Goal: Task Accomplishment & Management: Manage account settings

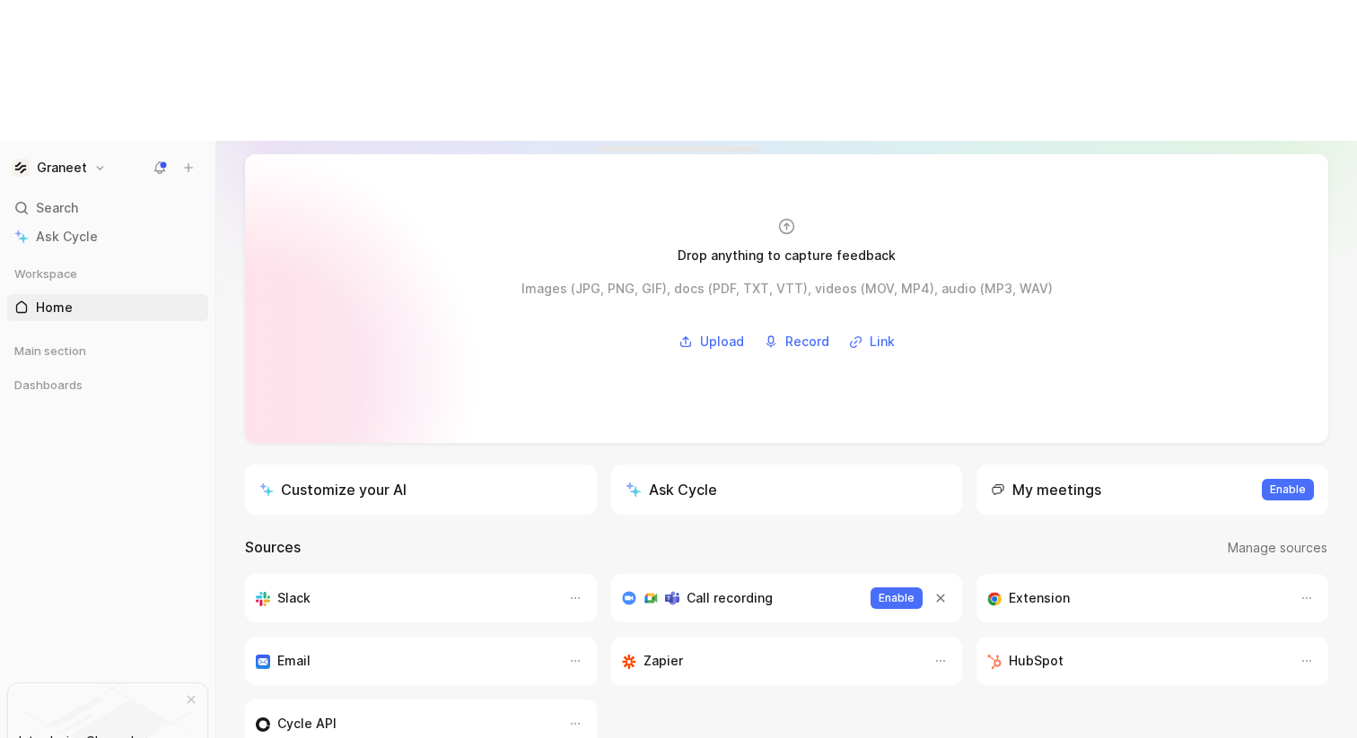
scroll to position [109, 0]
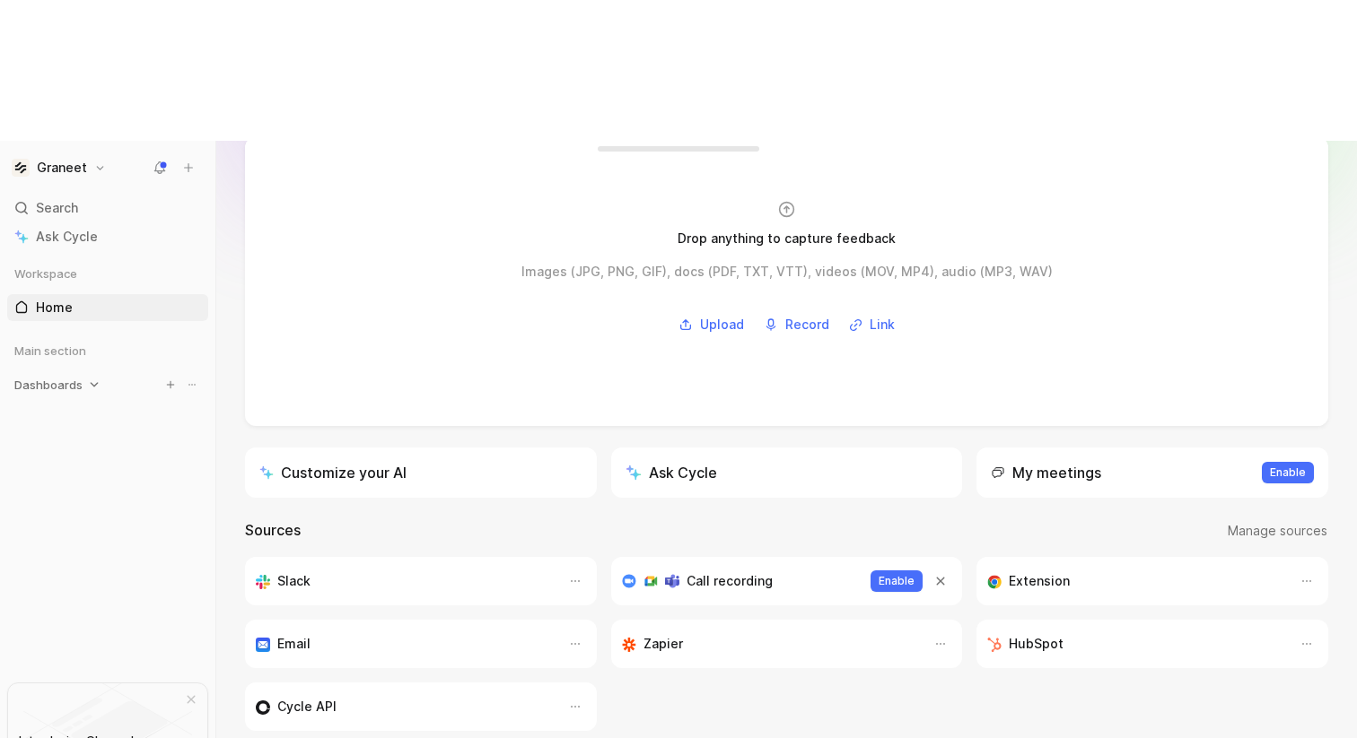
click at [47, 376] on span "Dashboards" at bounding box center [48, 385] width 68 height 18
click at [66, 410] on span "Voice of Customer" at bounding box center [92, 419] width 112 height 18
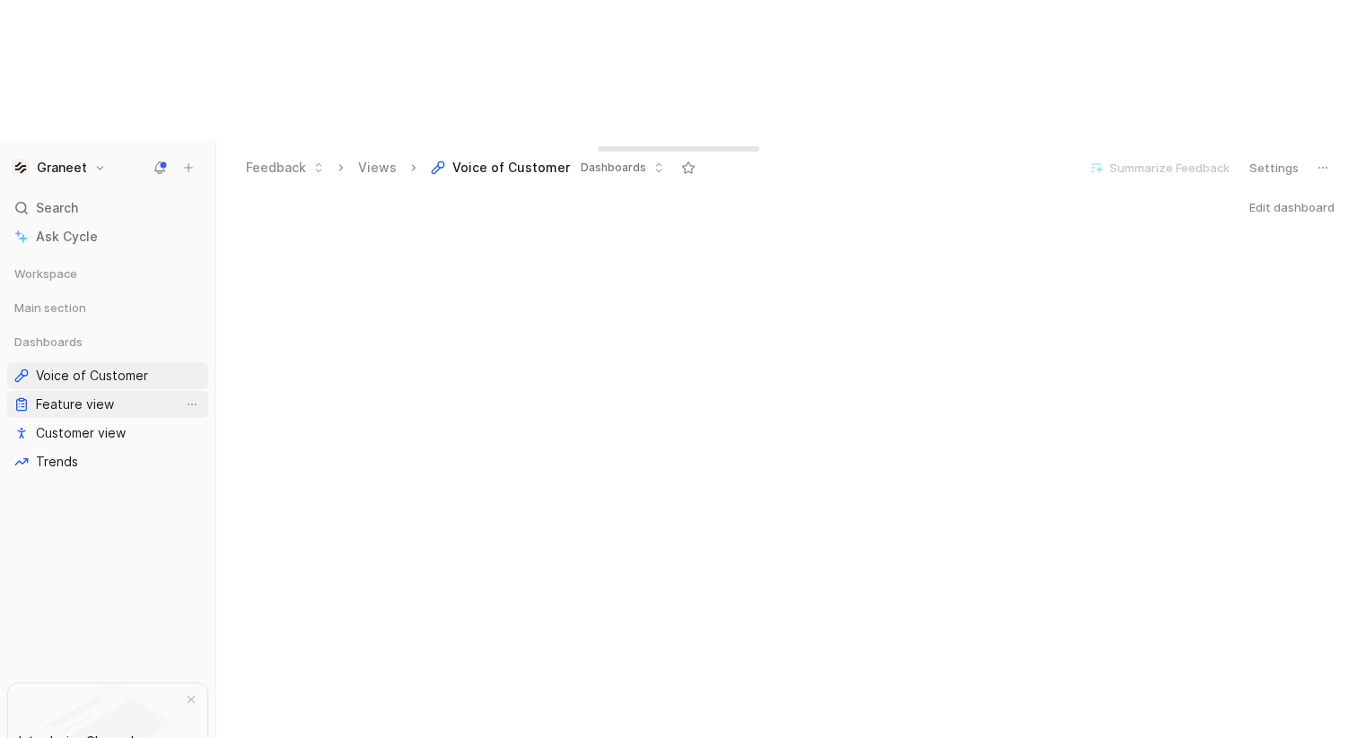
click at [115, 391] on link "Feature view" at bounding box center [107, 404] width 201 height 27
click at [74, 333] on span "Dashboards" at bounding box center [48, 342] width 68 height 18
click at [73, 299] on span "Main section" at bounding box center [50, 308] width 72 height 18
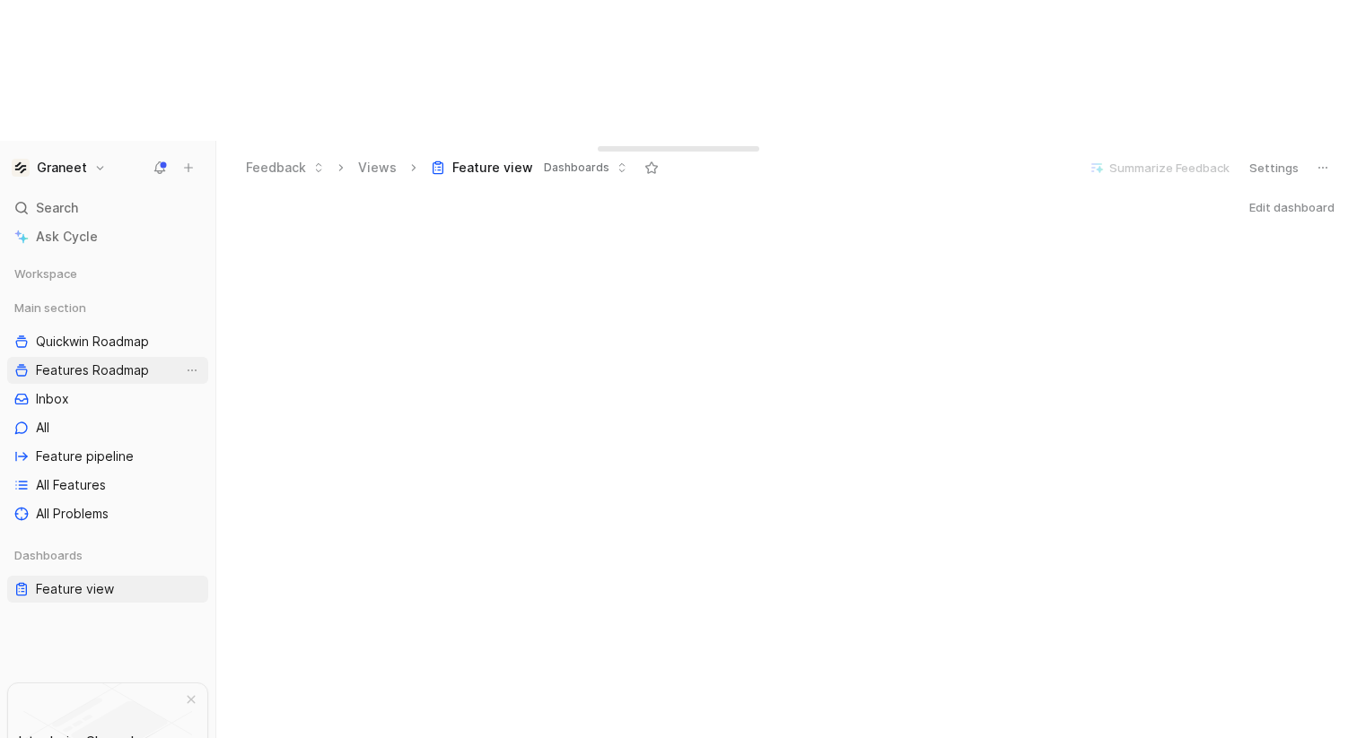
click at [69, 362] on span "Features Roadmap" at bounding box center [92, 371] width 113 height 18
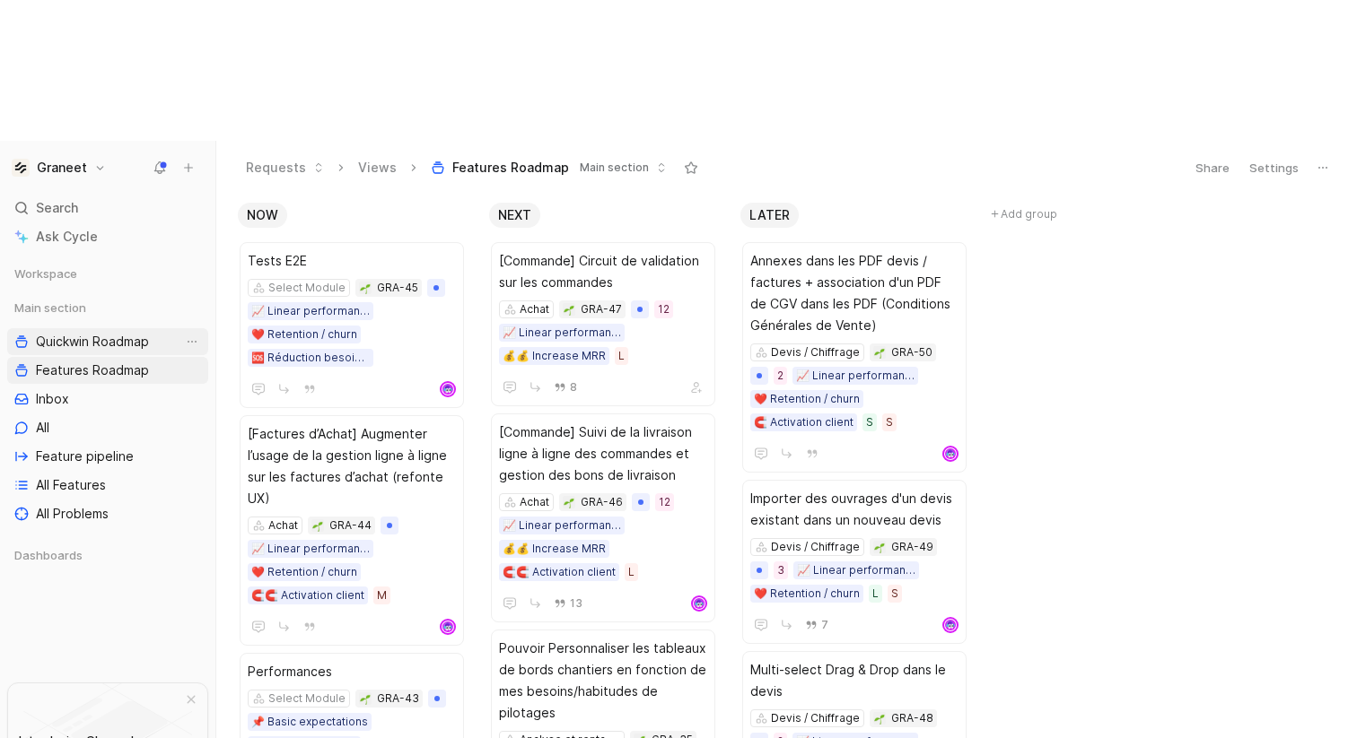
click at [71, 328] on link "Quickwin Roadmap" at bounding box center [107, 341] width 201 height 27
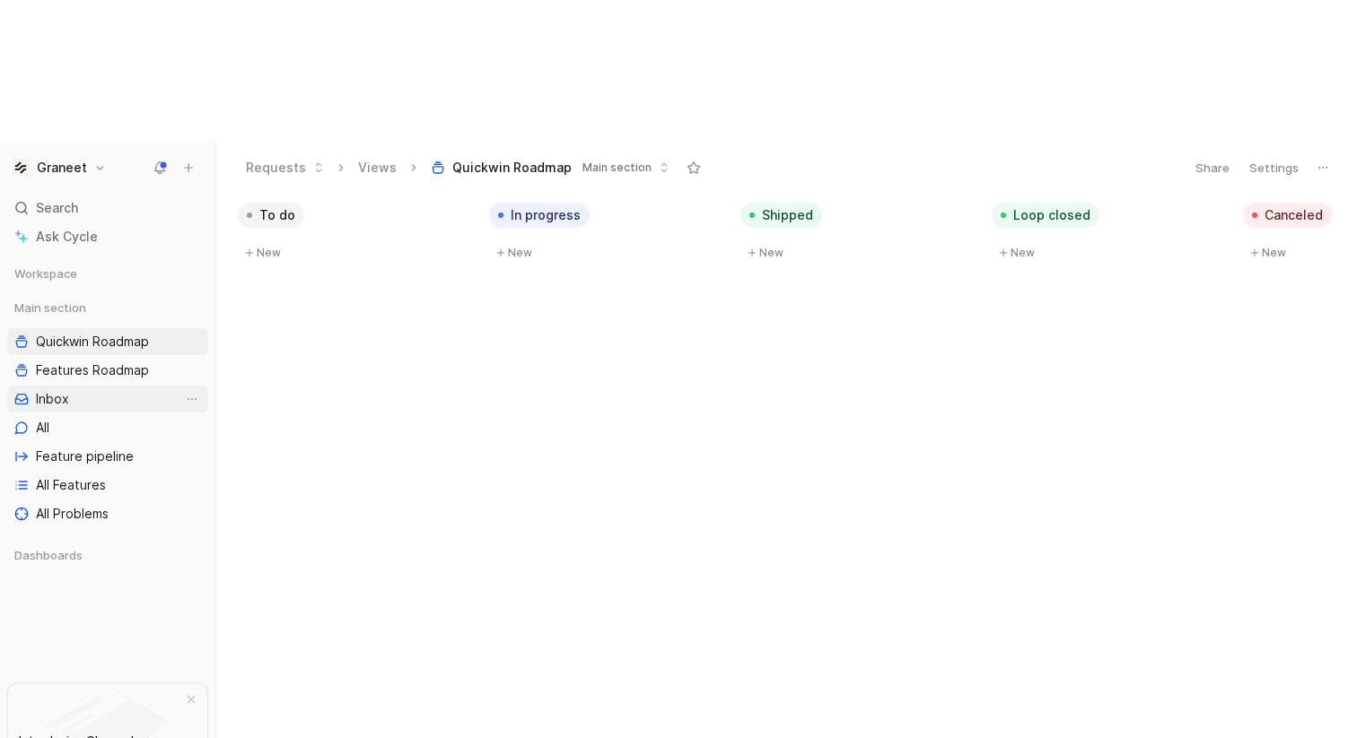
click at [73, 386] on link "Inbox" at bounding box center [107, 399] width 201 height 27
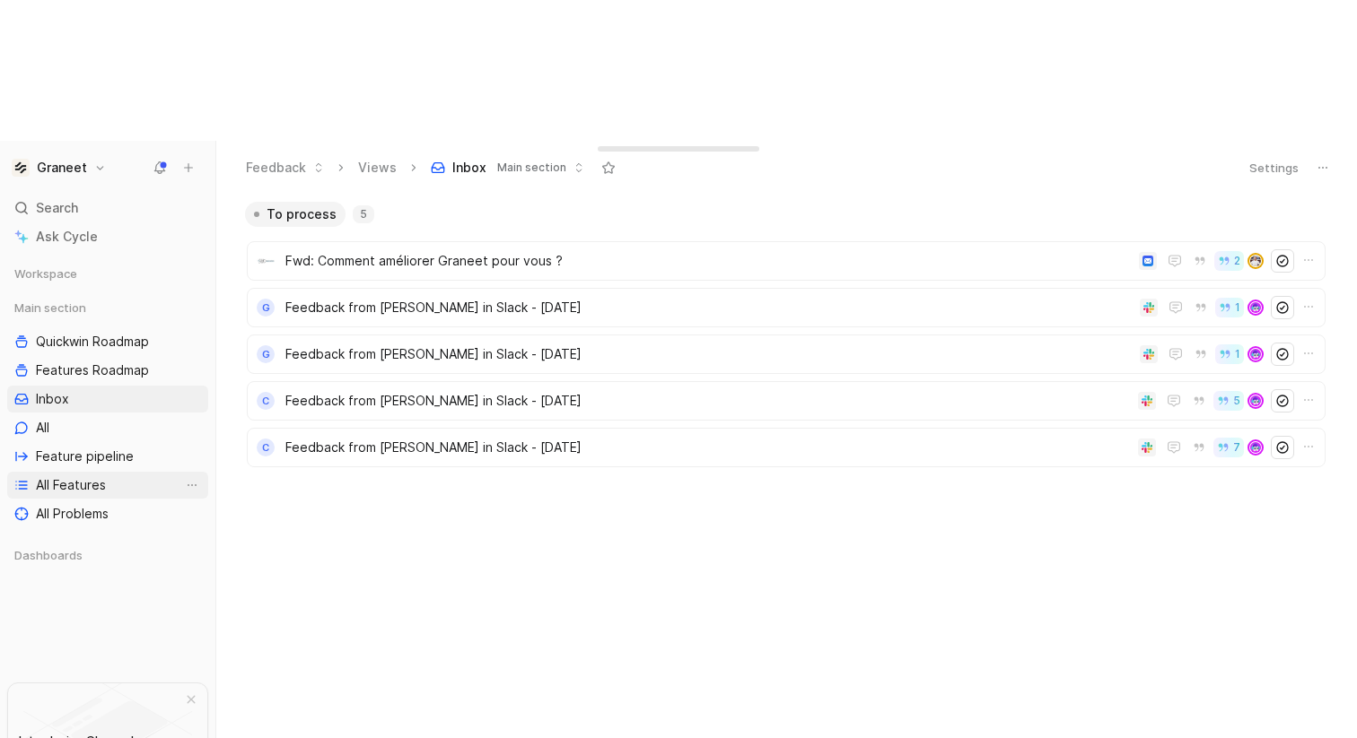
click at [66, 476] on span "All Features" at bounding box center [71, 485] width 70 height 18
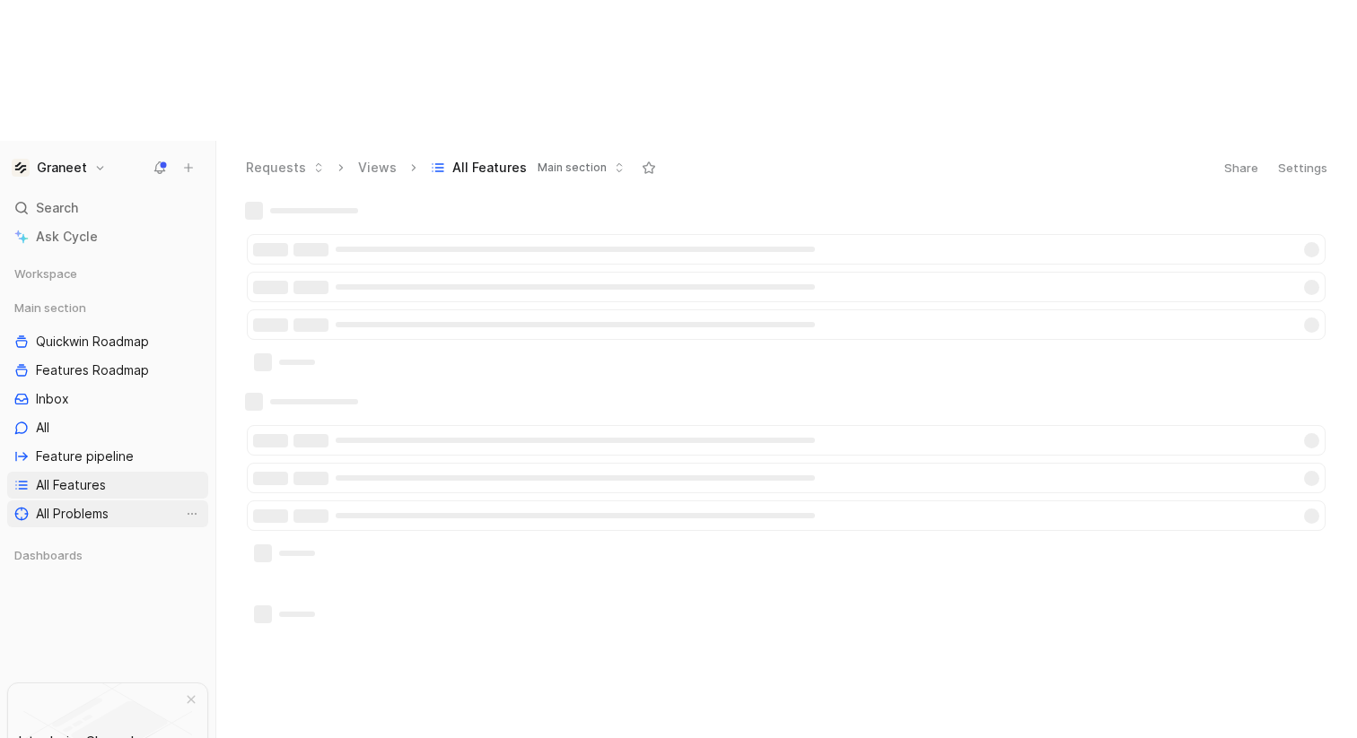
click at [66, 505] on span "All Problems" at bounding box center [72, 514] width 73 height 18
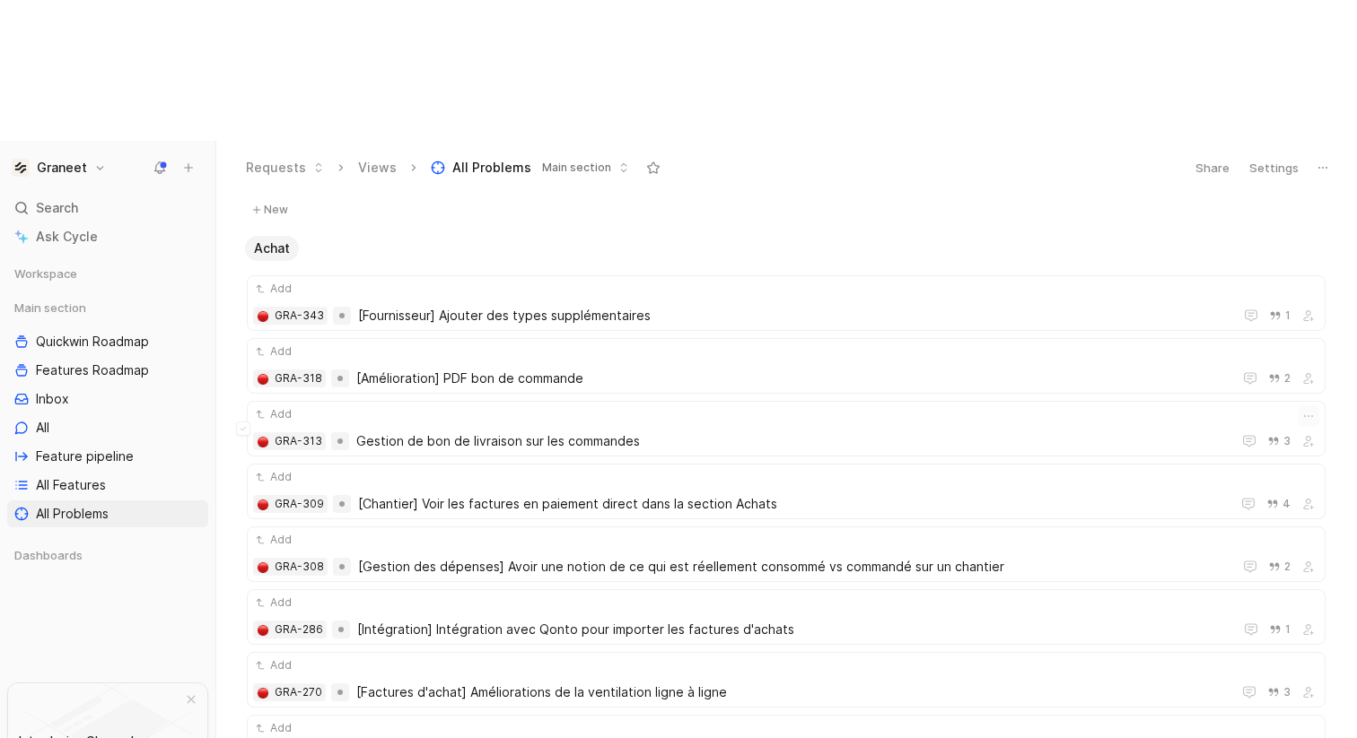
scroll to position [55, 0]
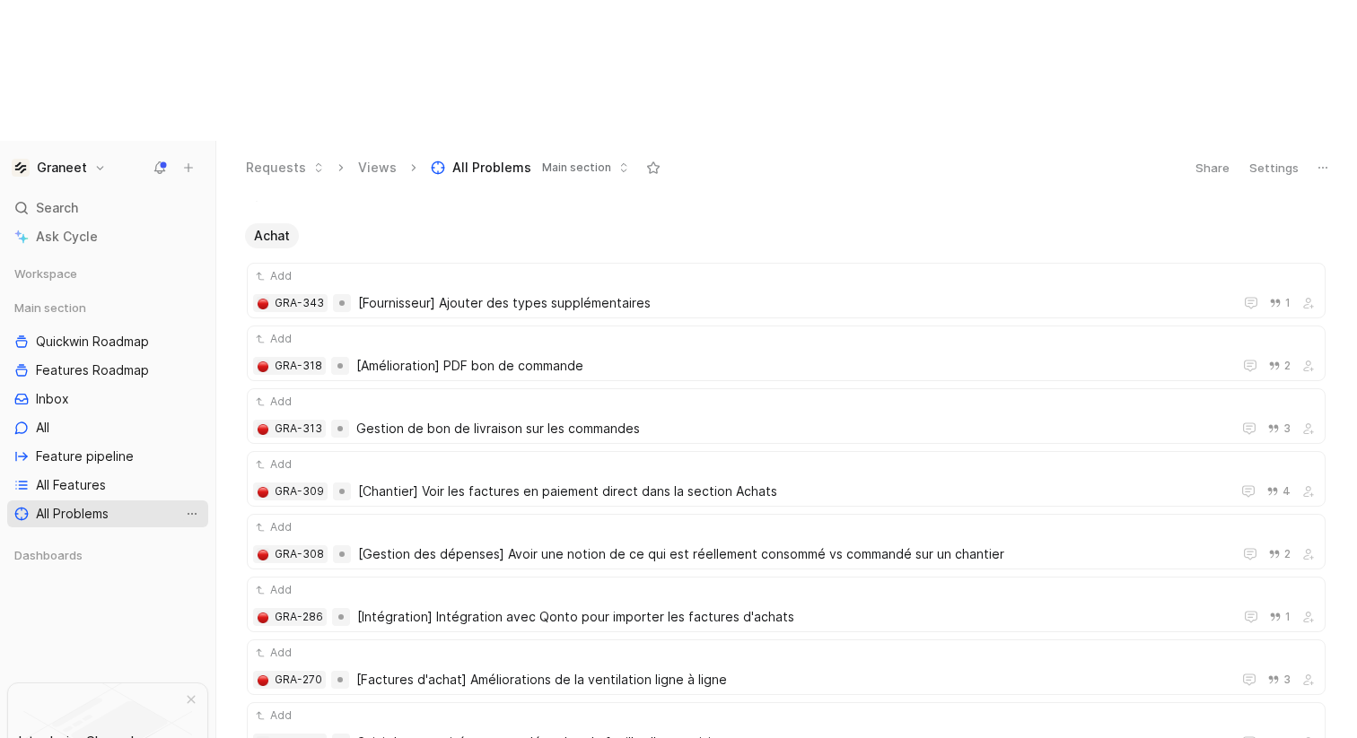
click at [190, 507] on icon "View actions" at bounding box center [192, 514] width 14 height 14
click at [1325, 161] on icon at bounding box center [1322, 168] width 14 height 14
click at [1279, 155] on button "Settings" at bounding box center [1273, 167] width 65 height 25
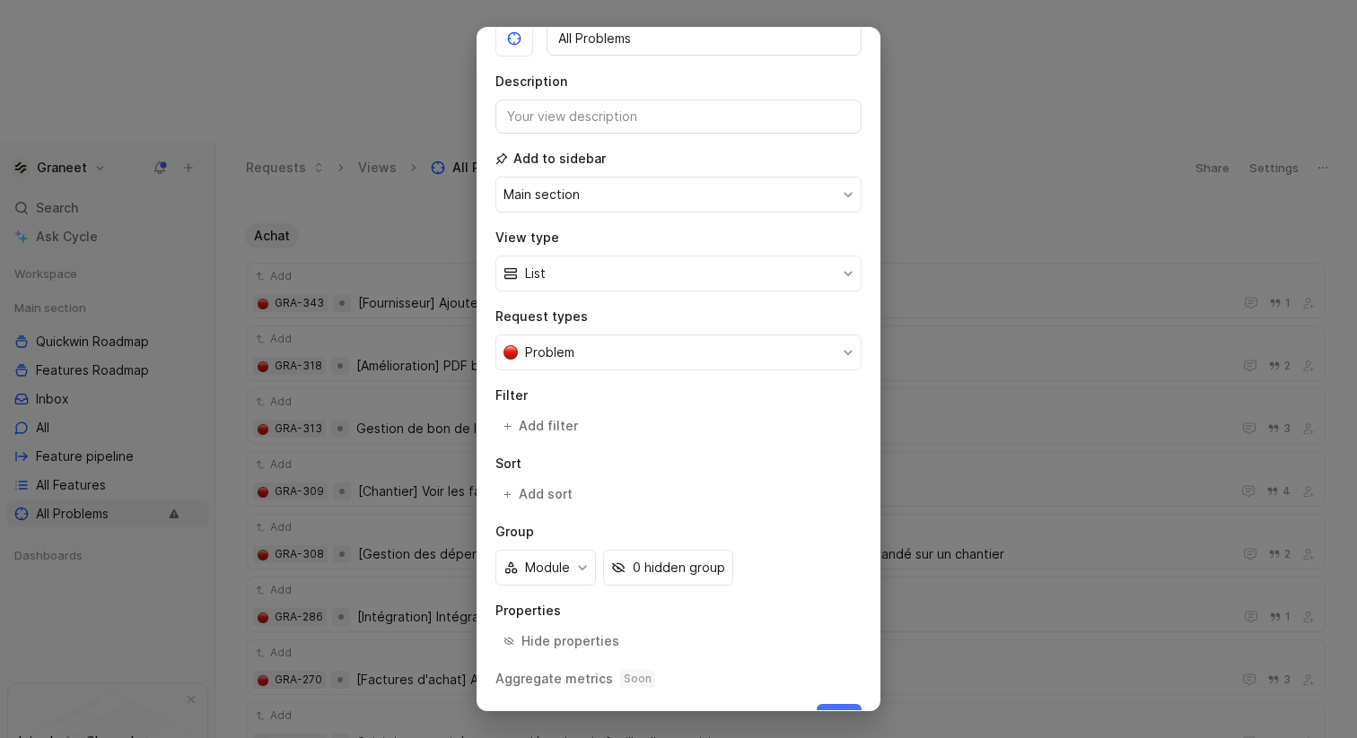
scroll to position [127, 0]
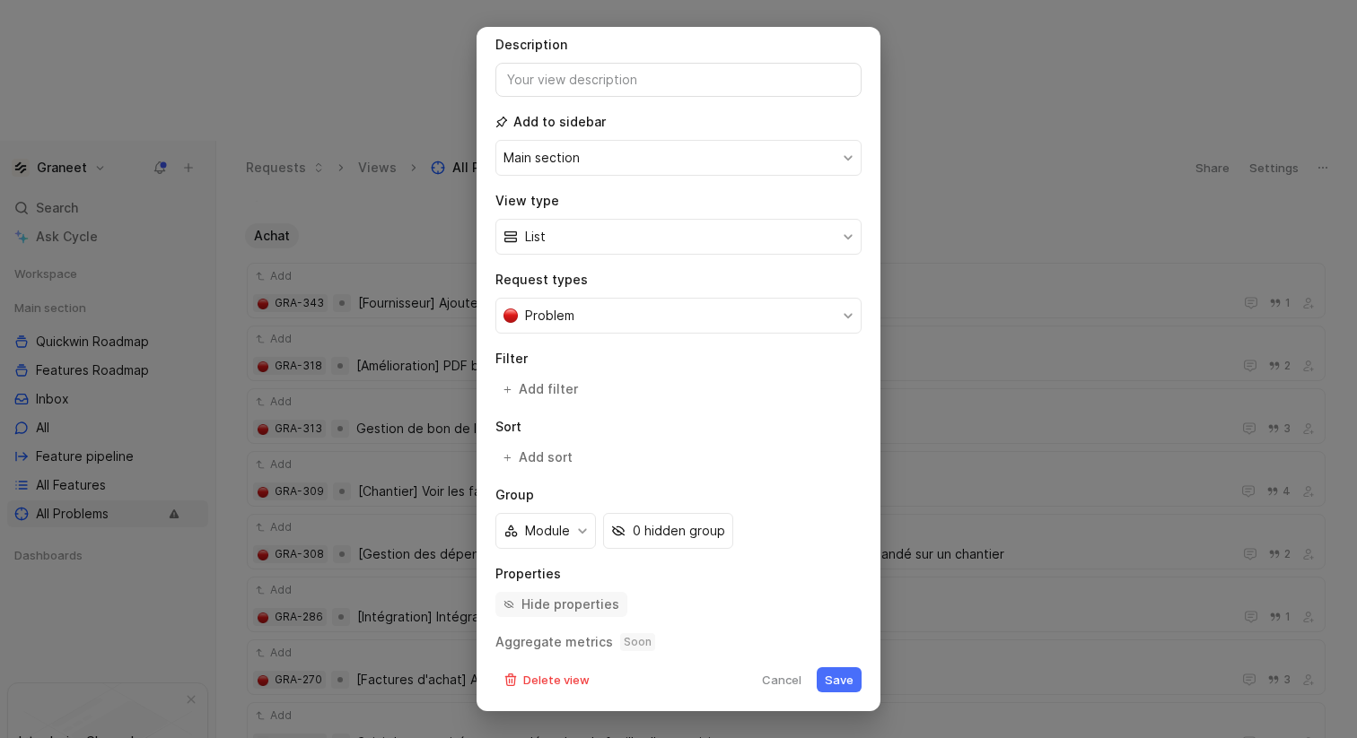
click at [572, 605] on div "Hide properties" at bounding box center [570, 605] width 98 height 22
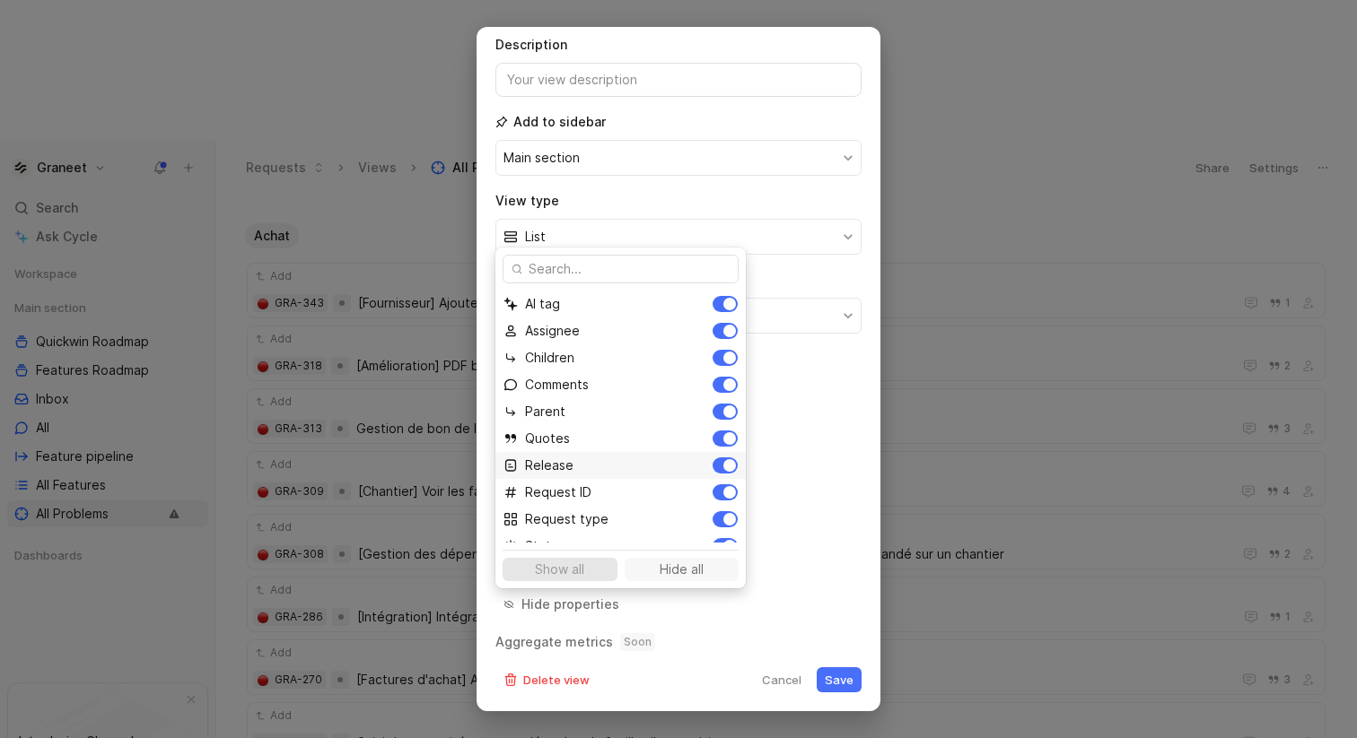
scroll to position [17, 0]
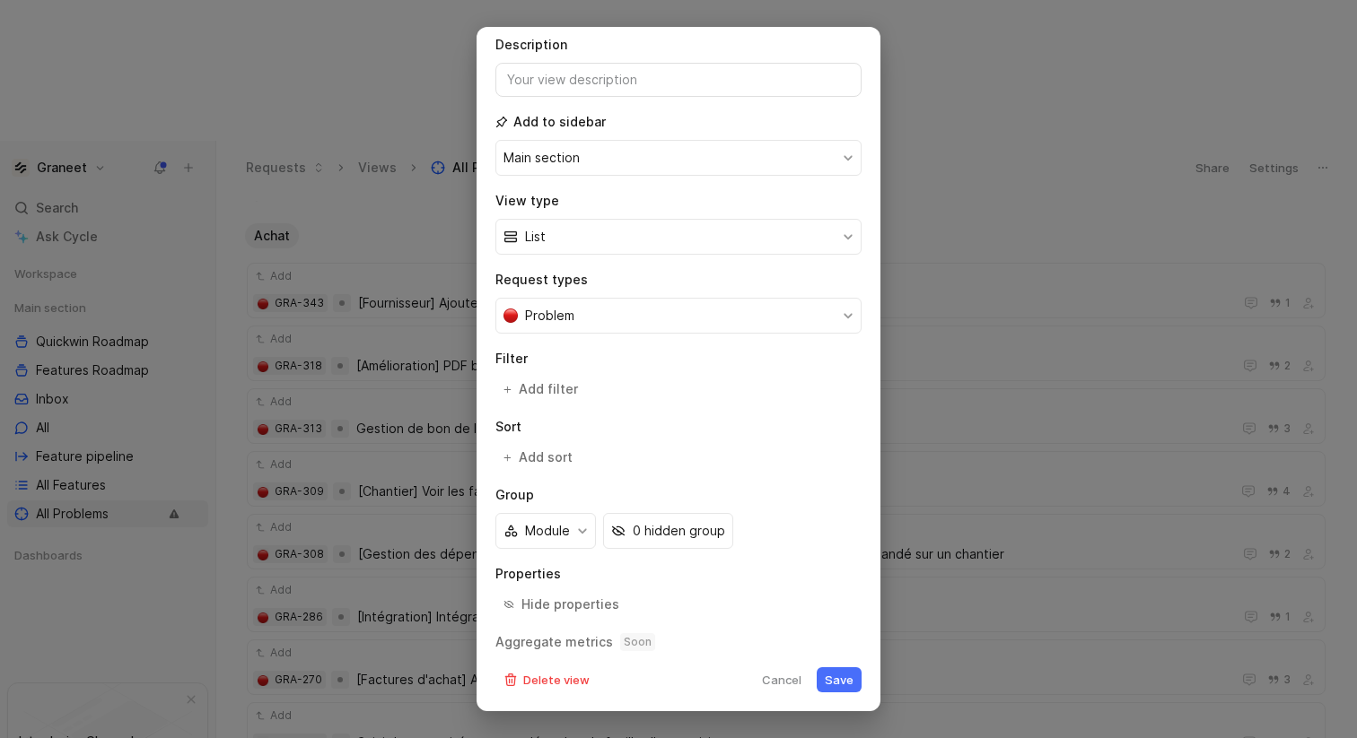
click at [839, 681] on button "Save" at bounding box center [838, 680] width 45 height 25
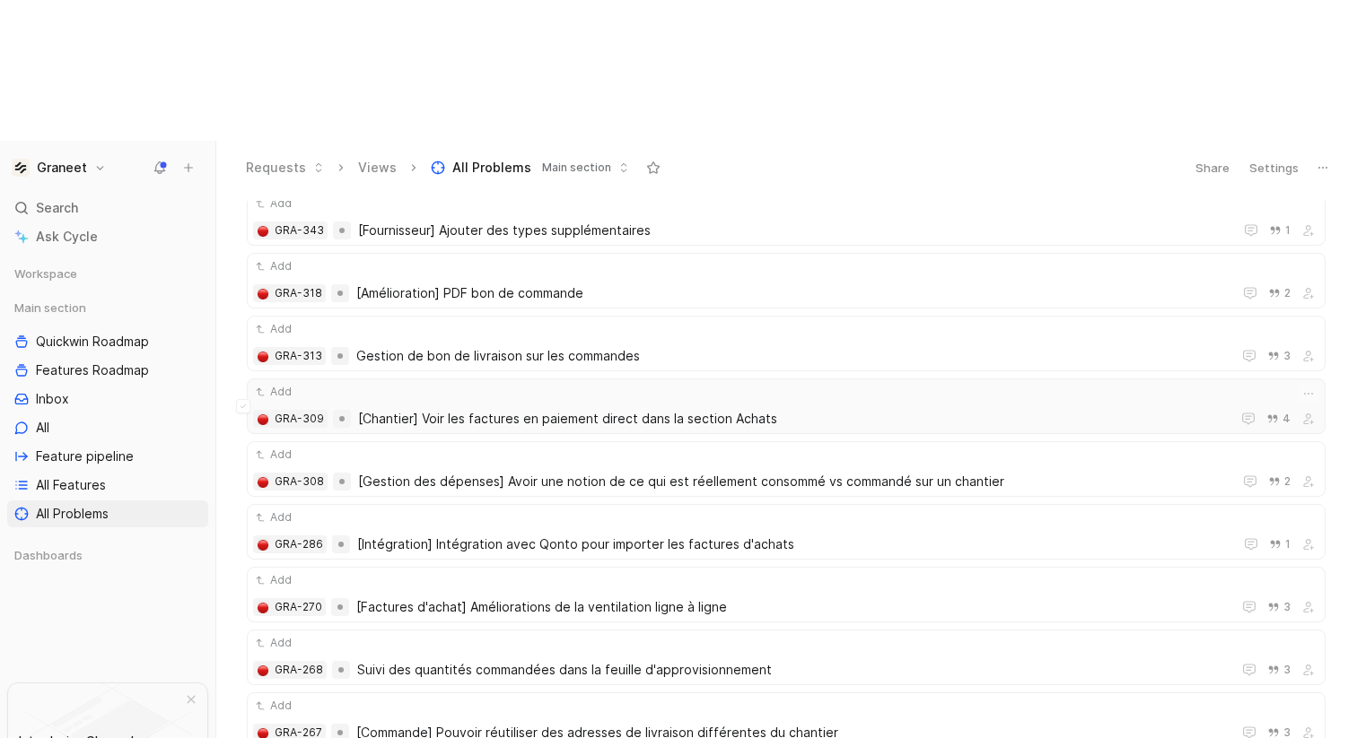
scroll to position [126, 0]
click at [1286, 353] on span "3" at bounding box center [1286, 358] width 7 height 11
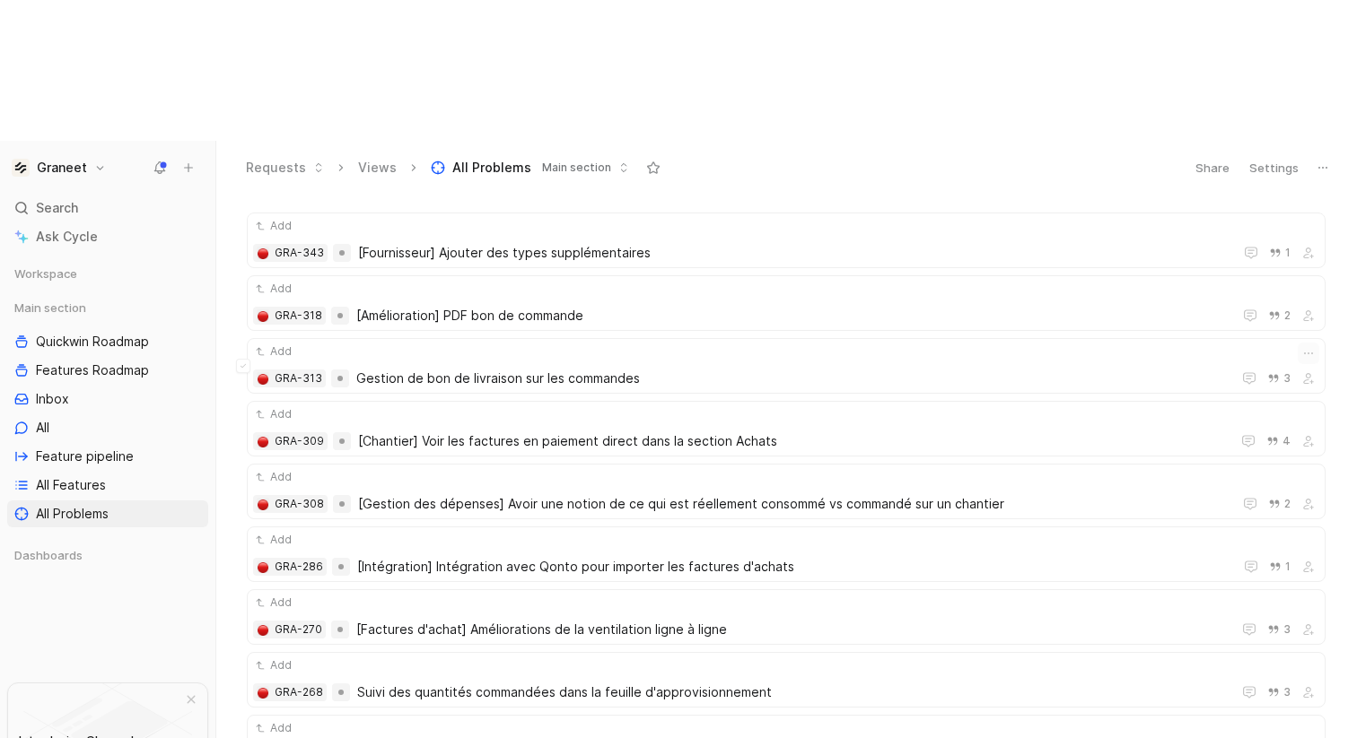
scroll to position [103, 0]
click at [73, 476] on span "All Features" at bounding box center [71, 485] width 70 height 18
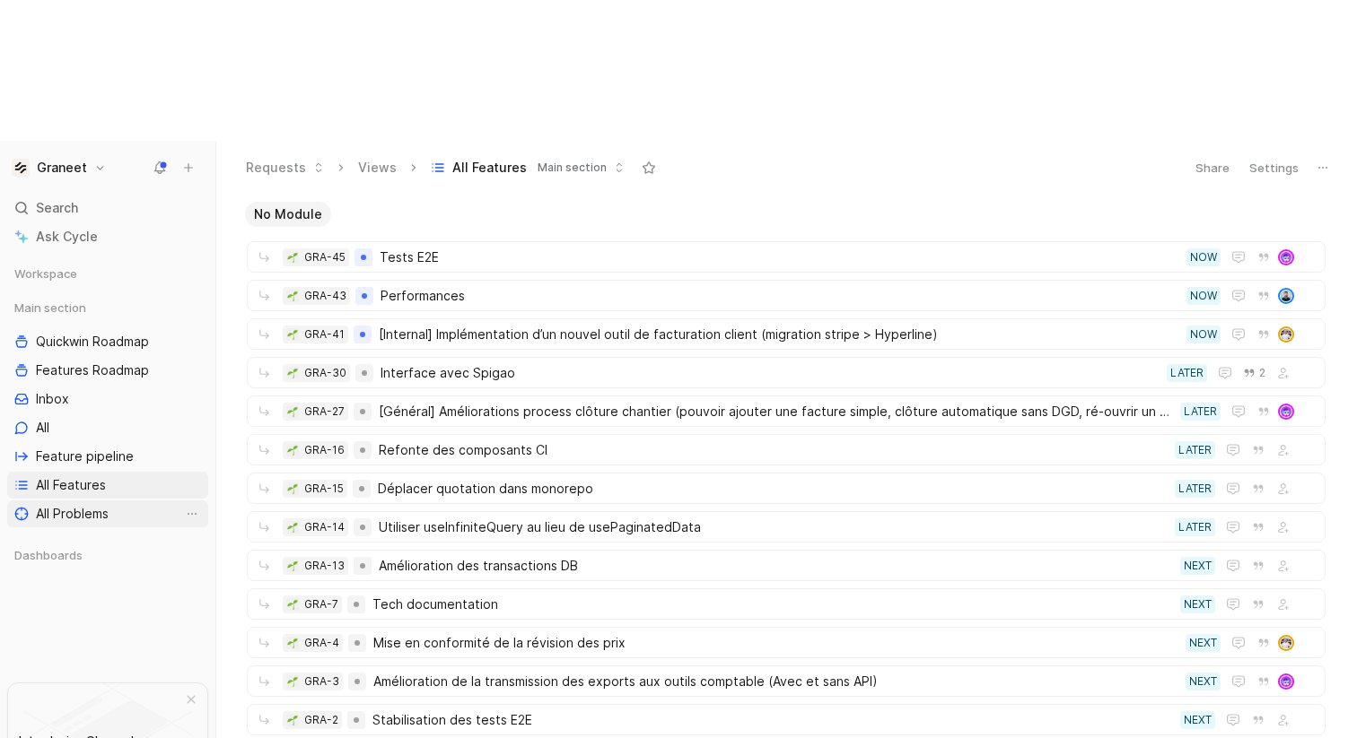
click at [68, 505] on span "All Problems" at bounding box center [72, 514] width 73 height 18
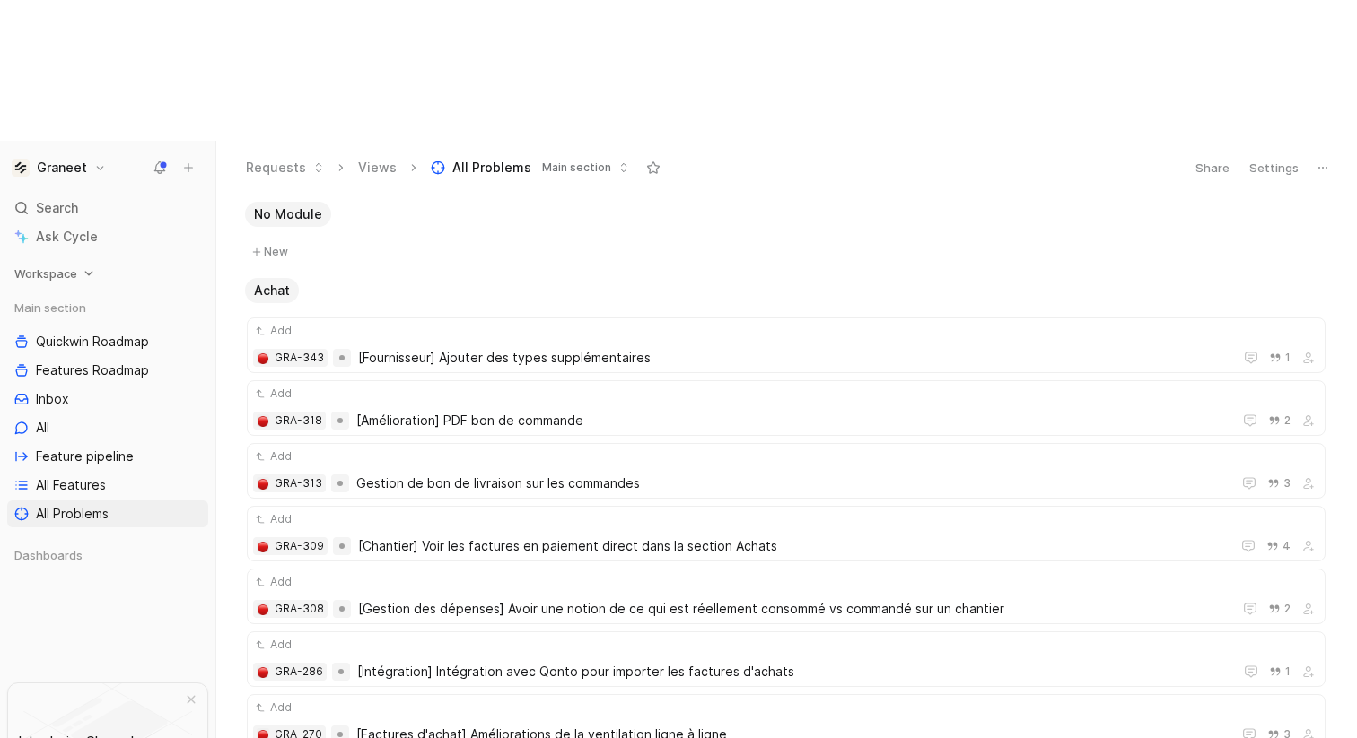
click at [68, 265] on span "Workspace" at bounding box center [45, 274] width 63 height 18
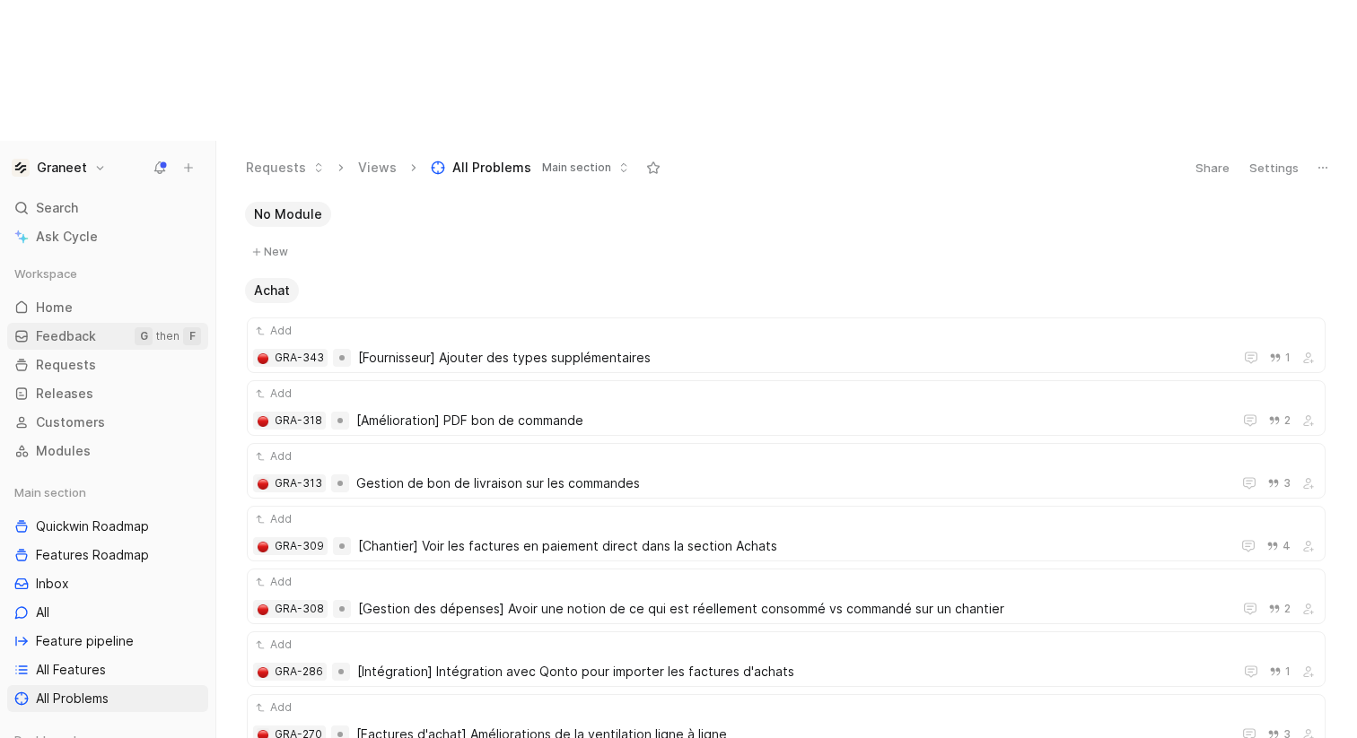
click at [62, 327] on span "Feedback" at bounding box center [66, 336] width 60 height 18
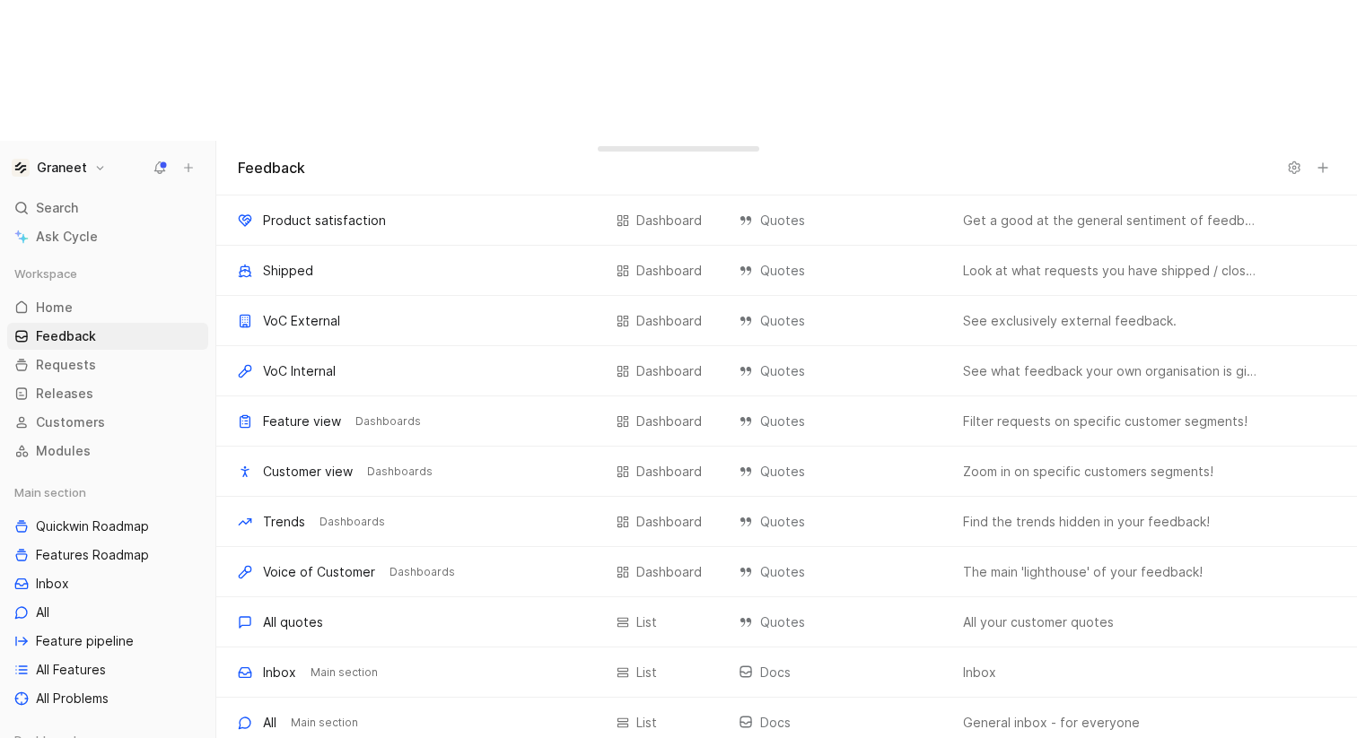
click at [1283, 155] on button at bounding box center [1293, 167] width 25 height 25
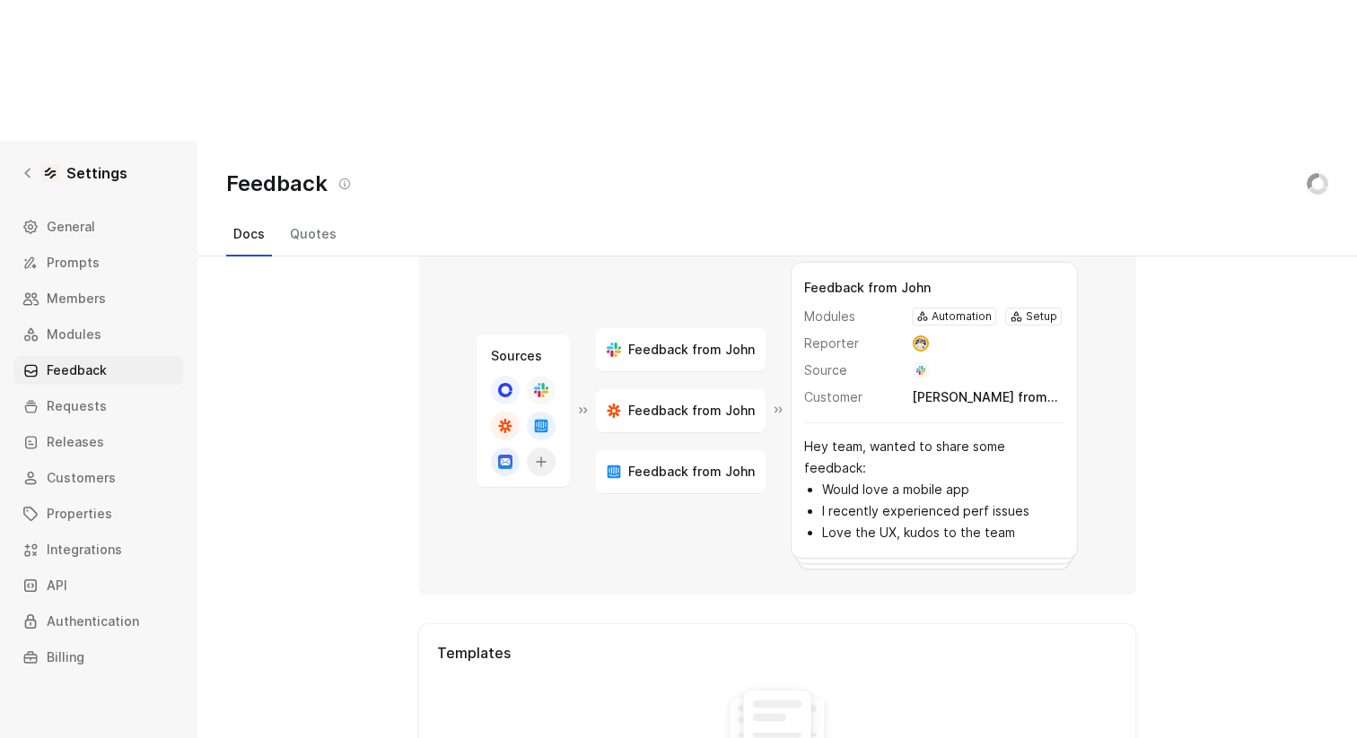
scroll to position [154, 0]
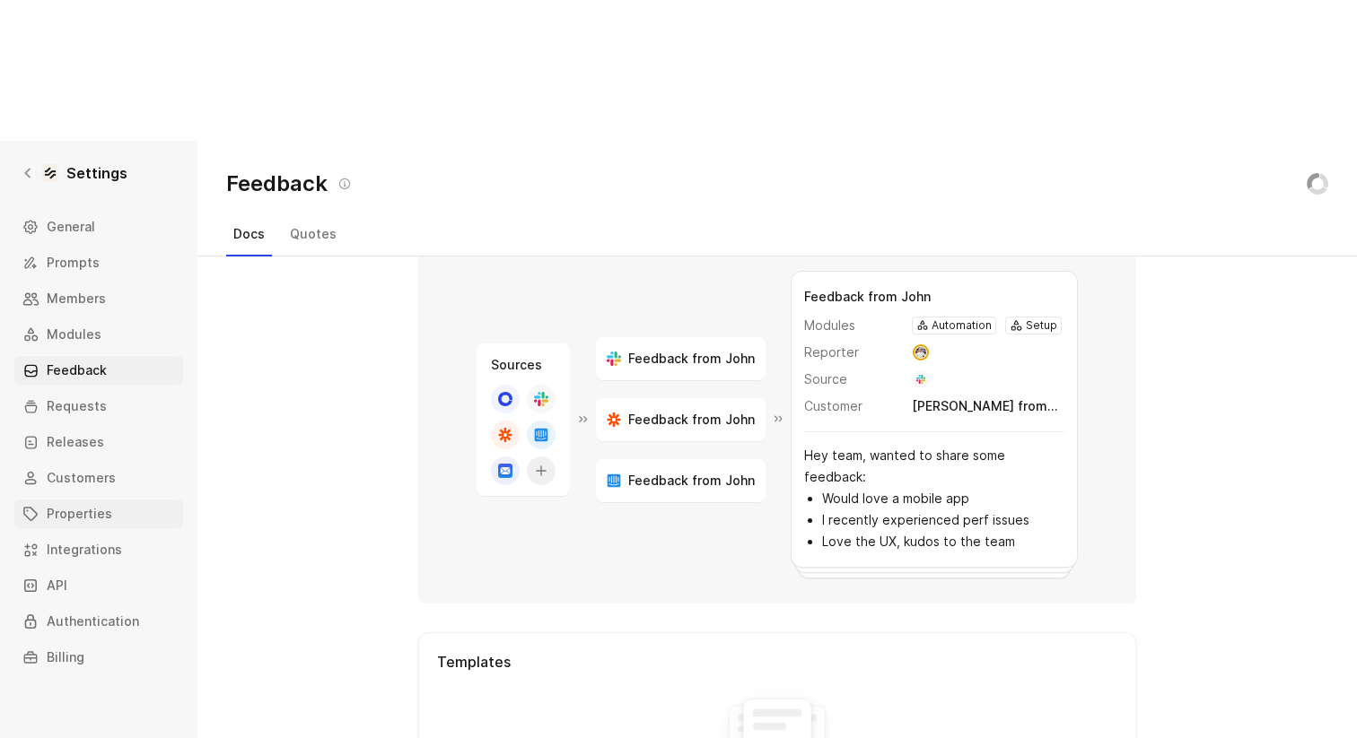
click at [84, 503] on span "Properties" at bounding box center [79, 514] width 65 height 22
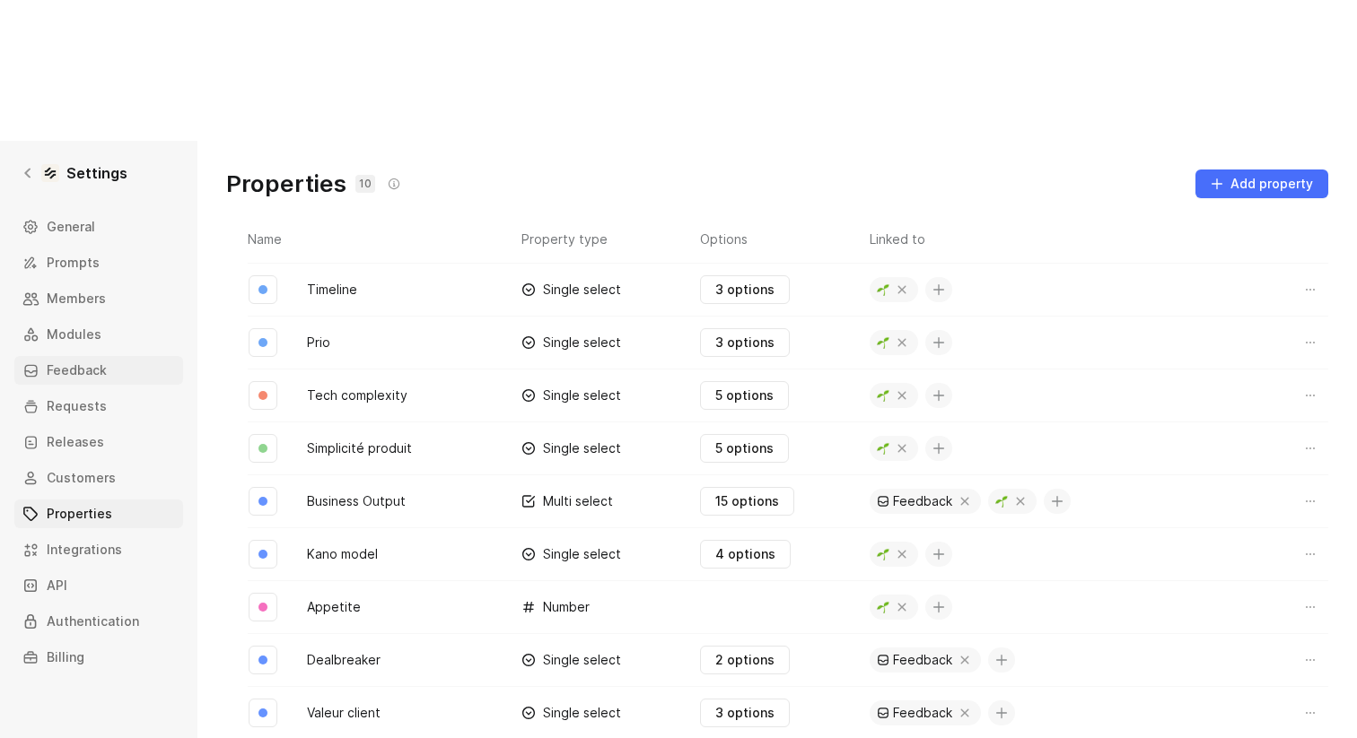
click at [87, 360] on span "Feedback" at bounding box center [77, 371] width 60 height 22
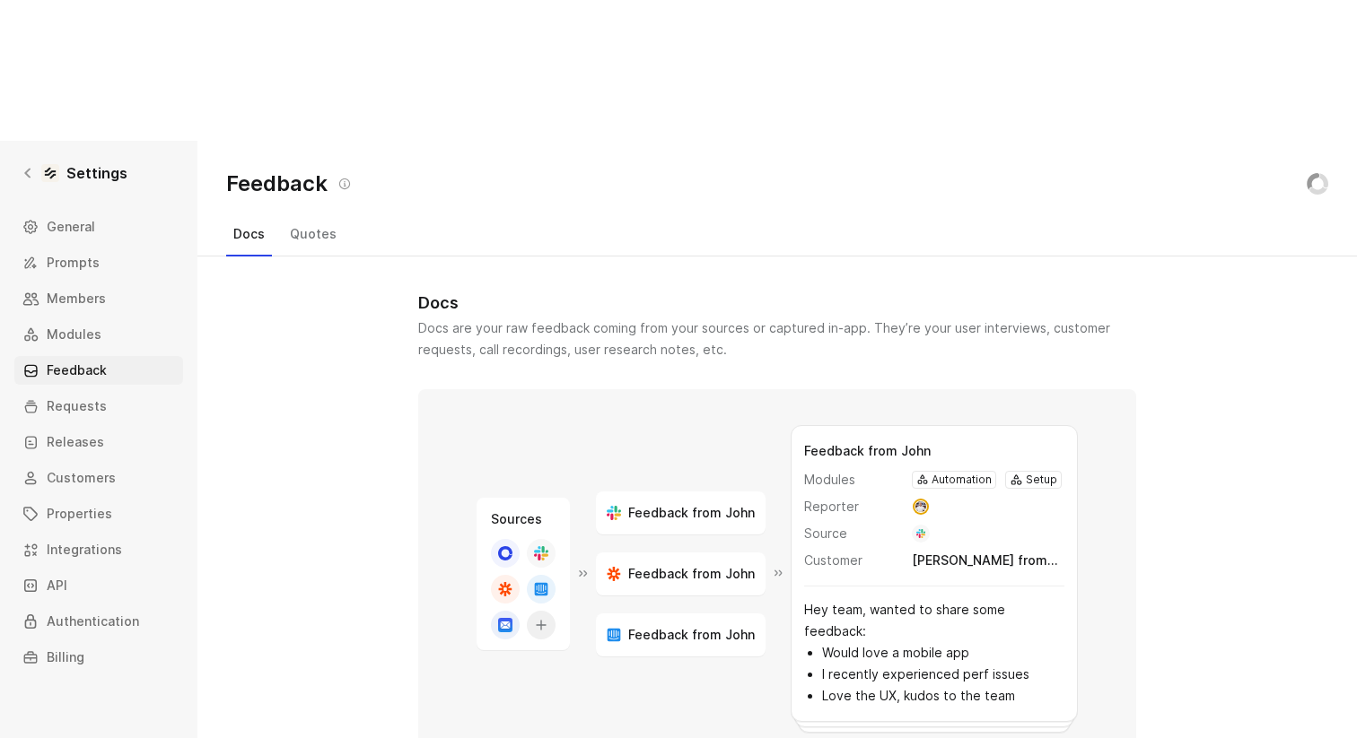
click at [321, 220] on button "Quotes" at bounding box center [313, 234] width 61 height 29
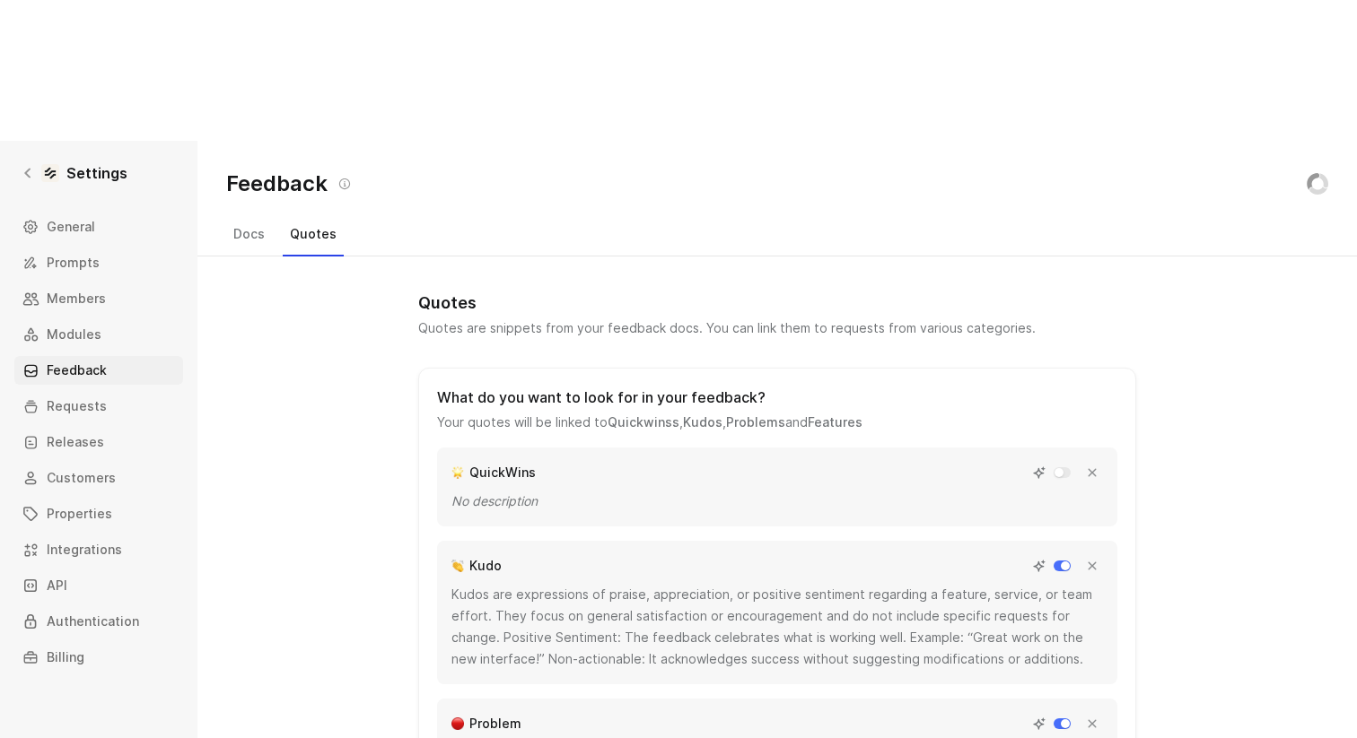
click at [257, 220] on button "Docs" at bounding box center [249, 234] width 46 height 29
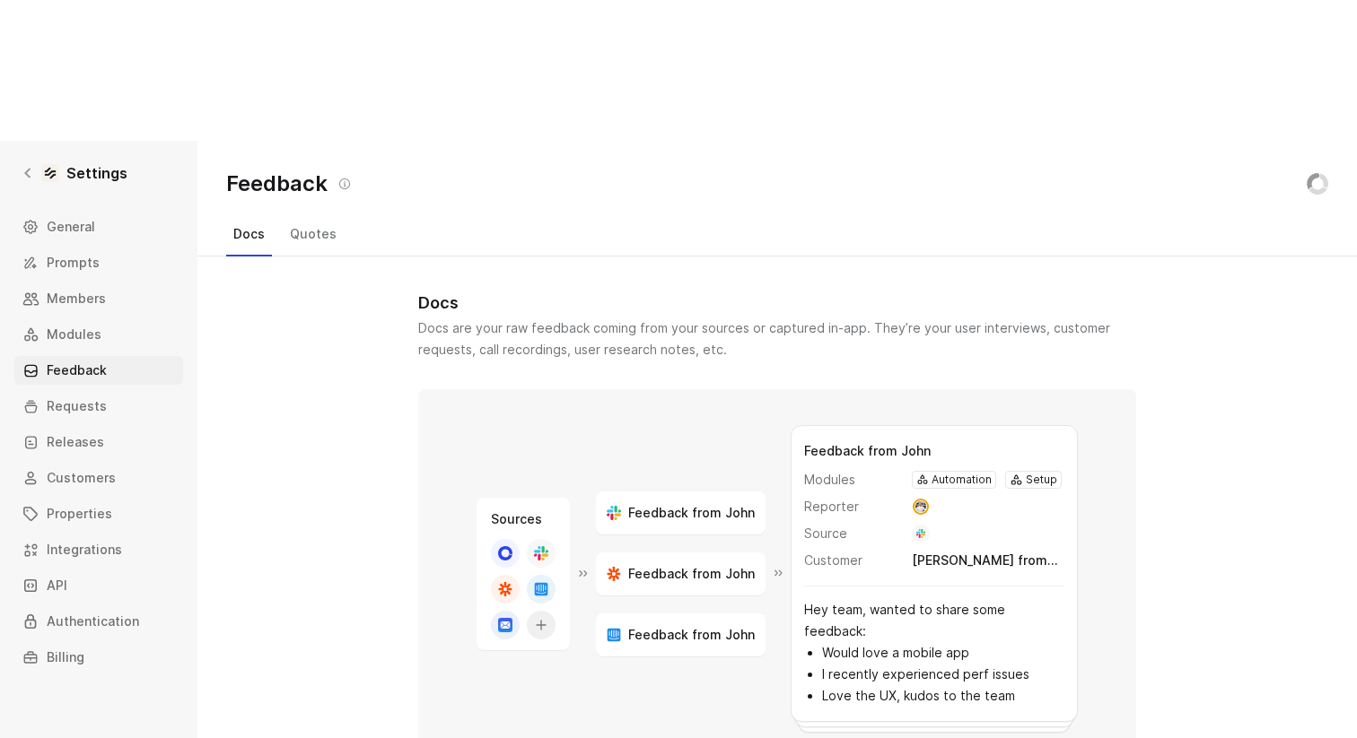
click at [303, 220] on button "Quotes" at bounding box center [313, 234] width 61 height 29
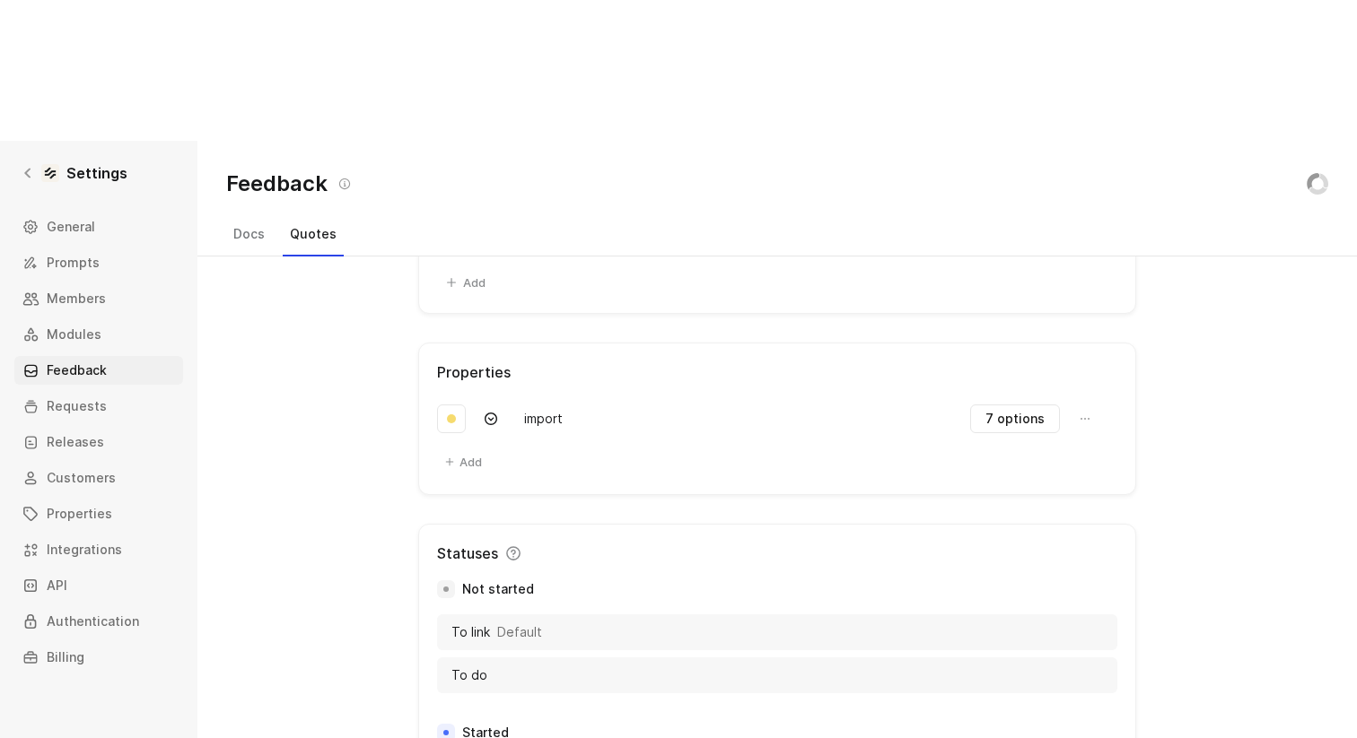
scroll to position [1173, 0]
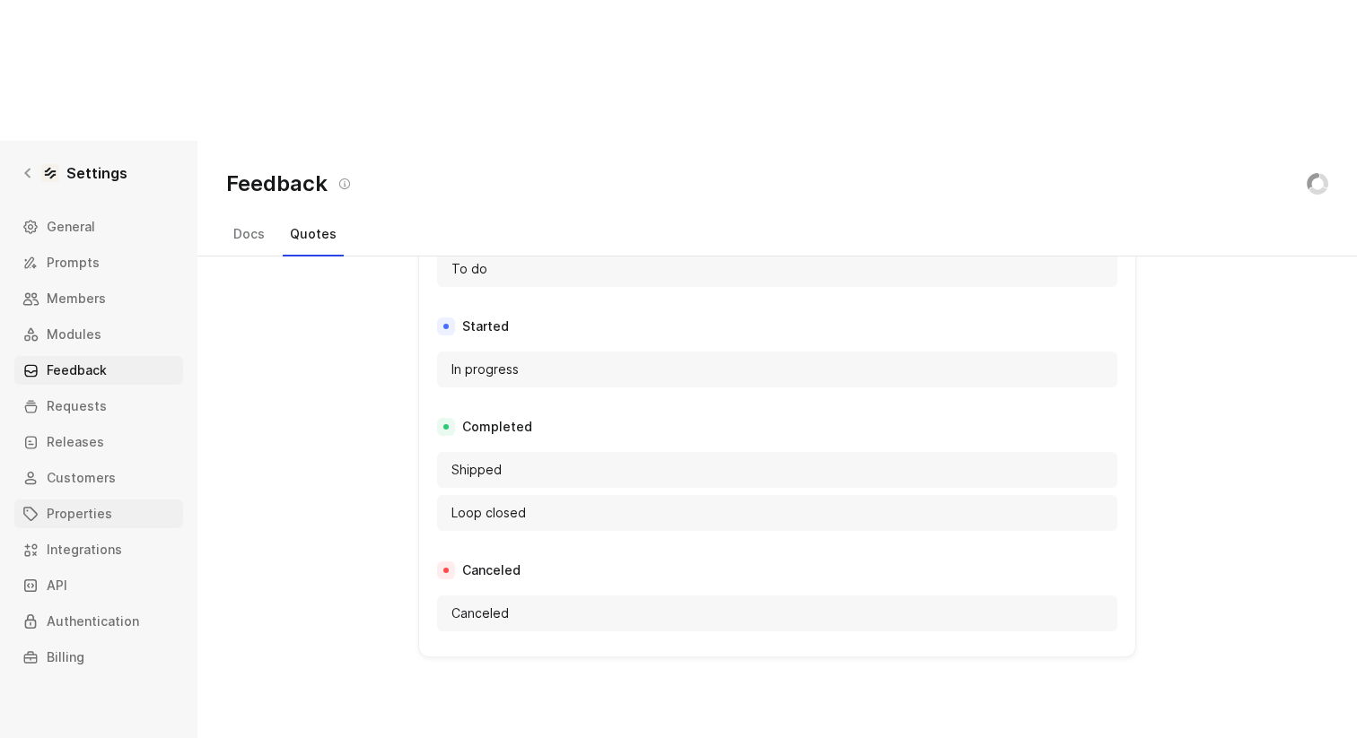
click at [89, 503] on span "Properties" at bounding box center [79, 514] width 65 height 22
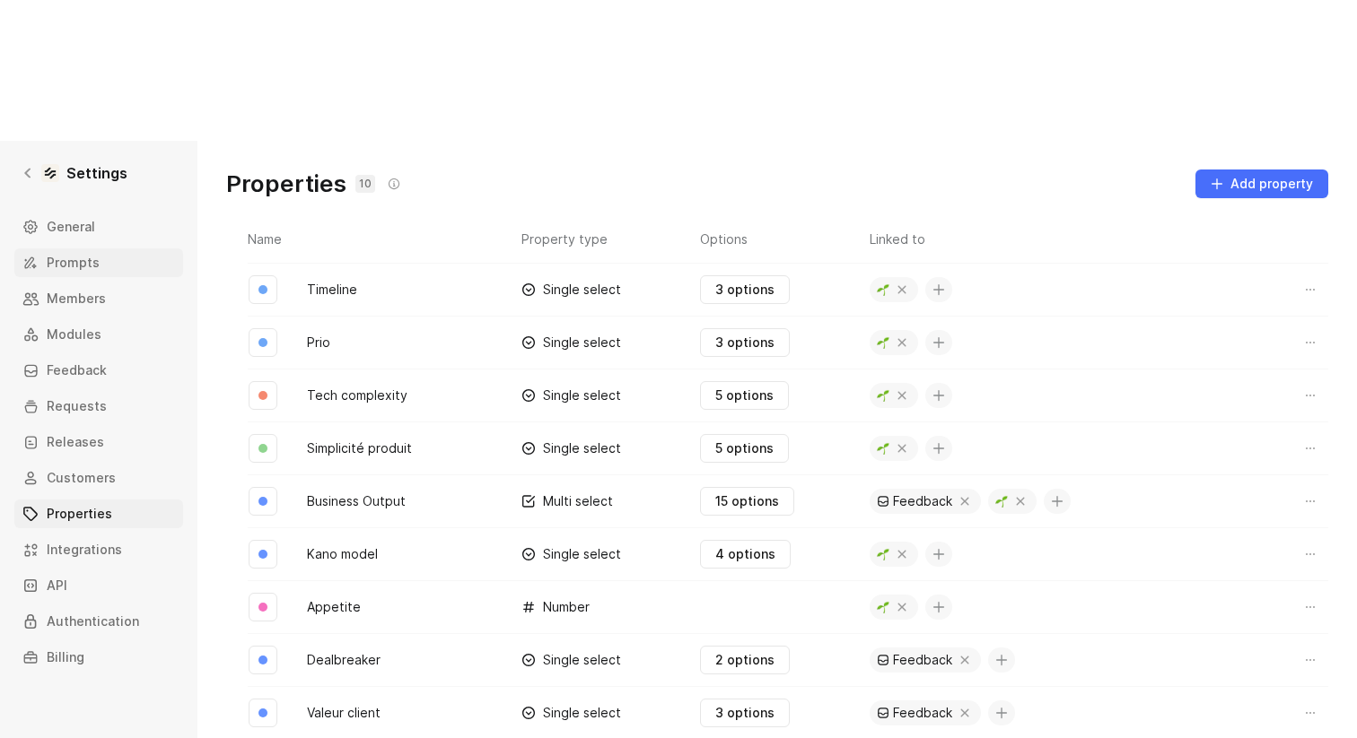
click at [88, 252] on span "Prompts" at bounding box center [73, 263] width 53 height 22
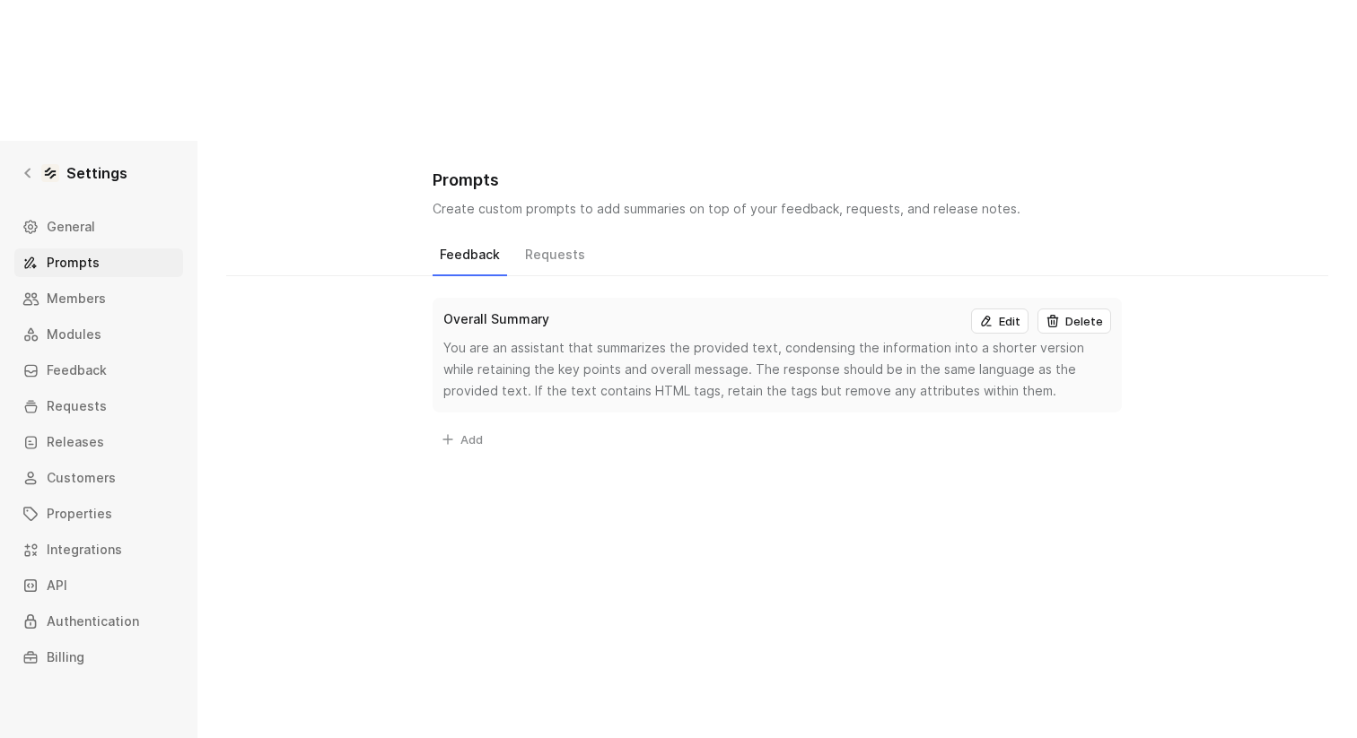
click at [589, 241] on div "Feedback Requests" at bounding box center [776, 258] width 689 height 34
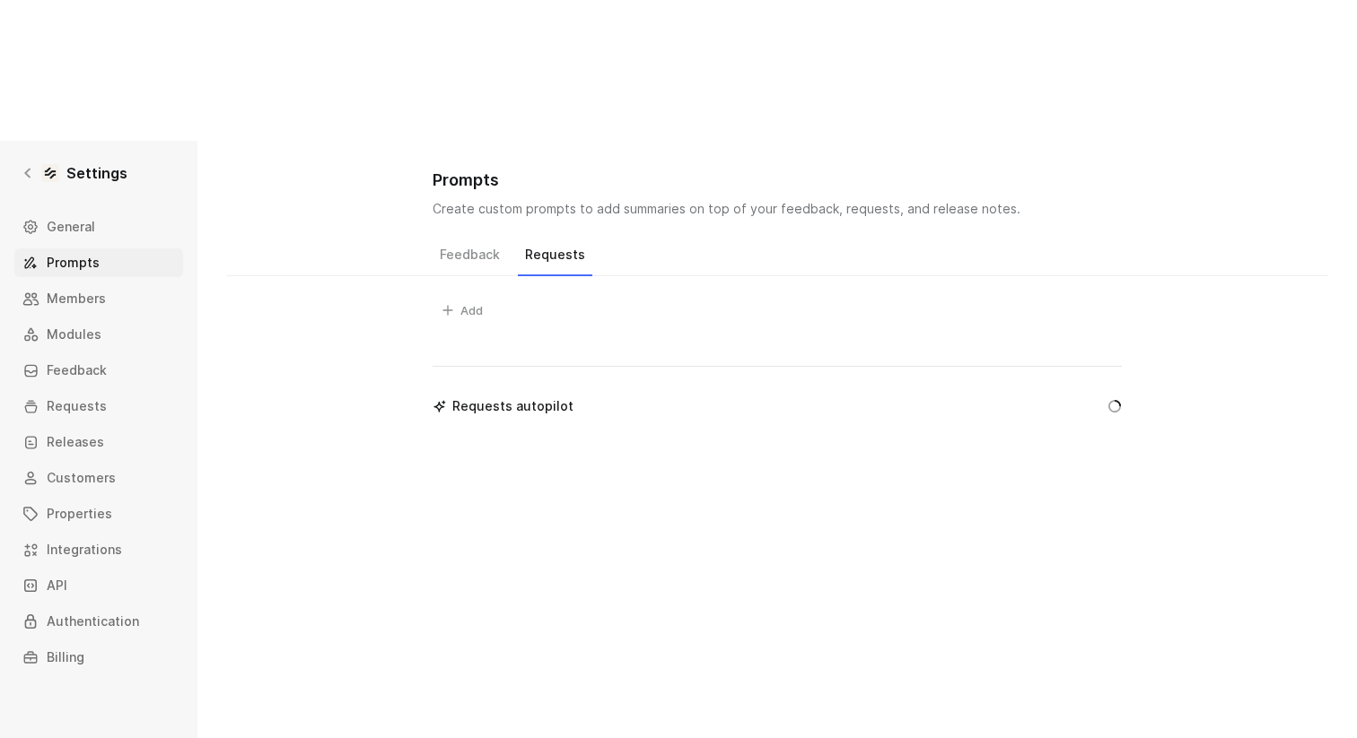
click at [563, 242] on button "Requests" at bounding box center [555, 259] width 74 height 34
click at [81, 288] on span "Members" at bounding box center [76, 299] width 59 height 22
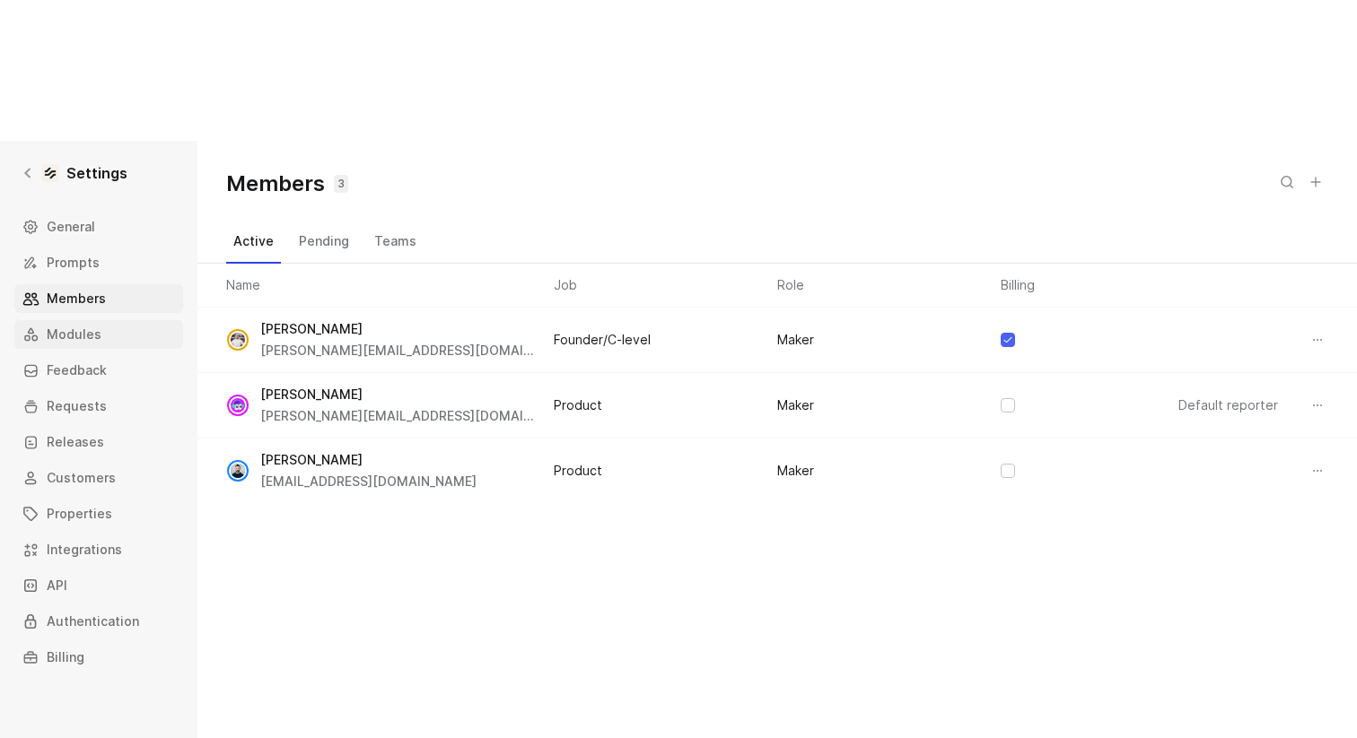
click at [91, 324] on span "Modules" at bounding box center [74, 335] width 55 height 22
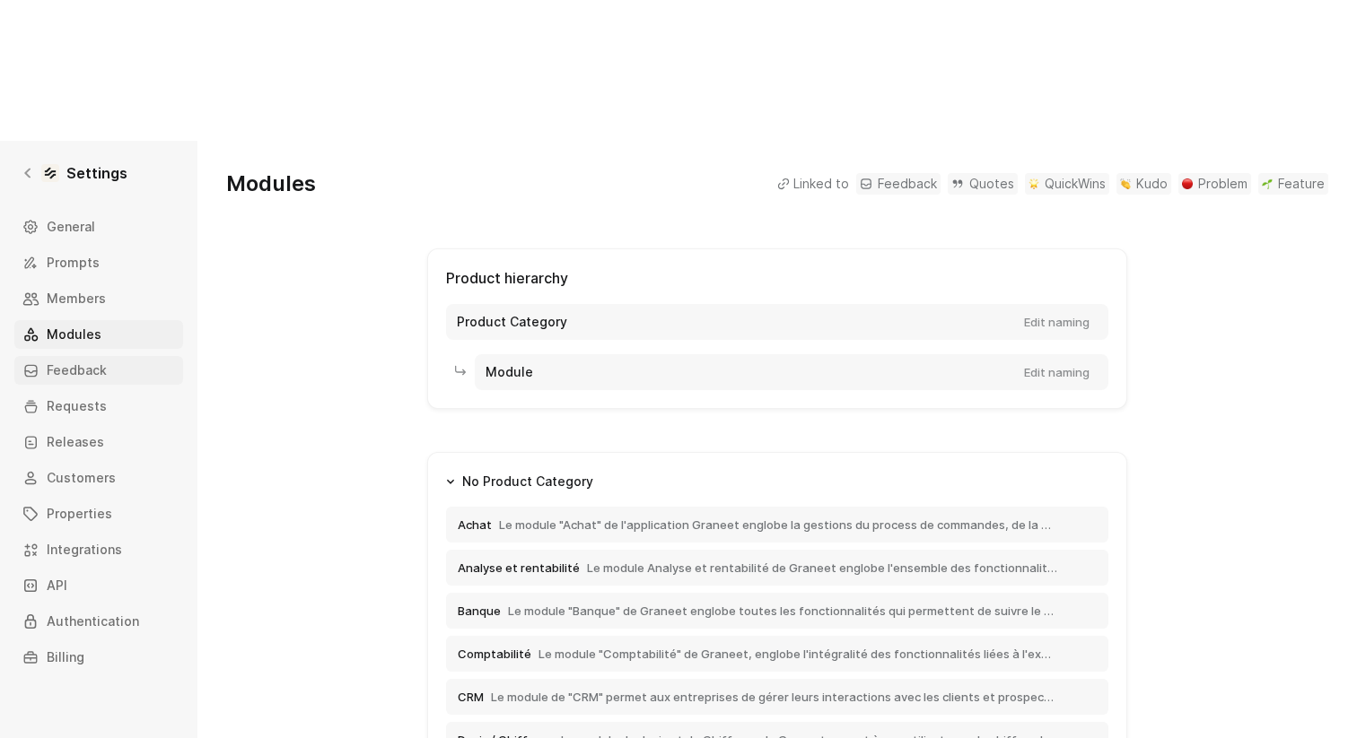
click at [83, 360] on span "Feedback" at bounding box center [77, 371] width 60 height 22
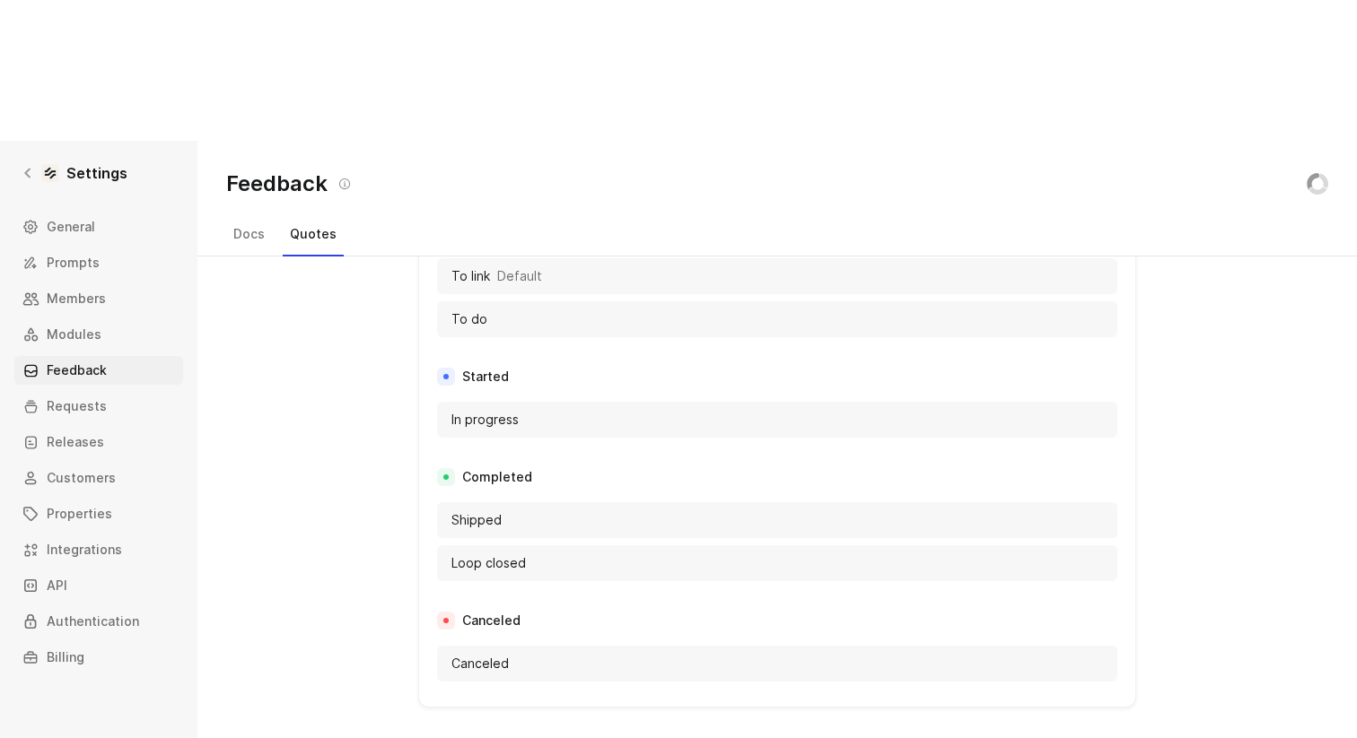
scroll to position [1173, 0]
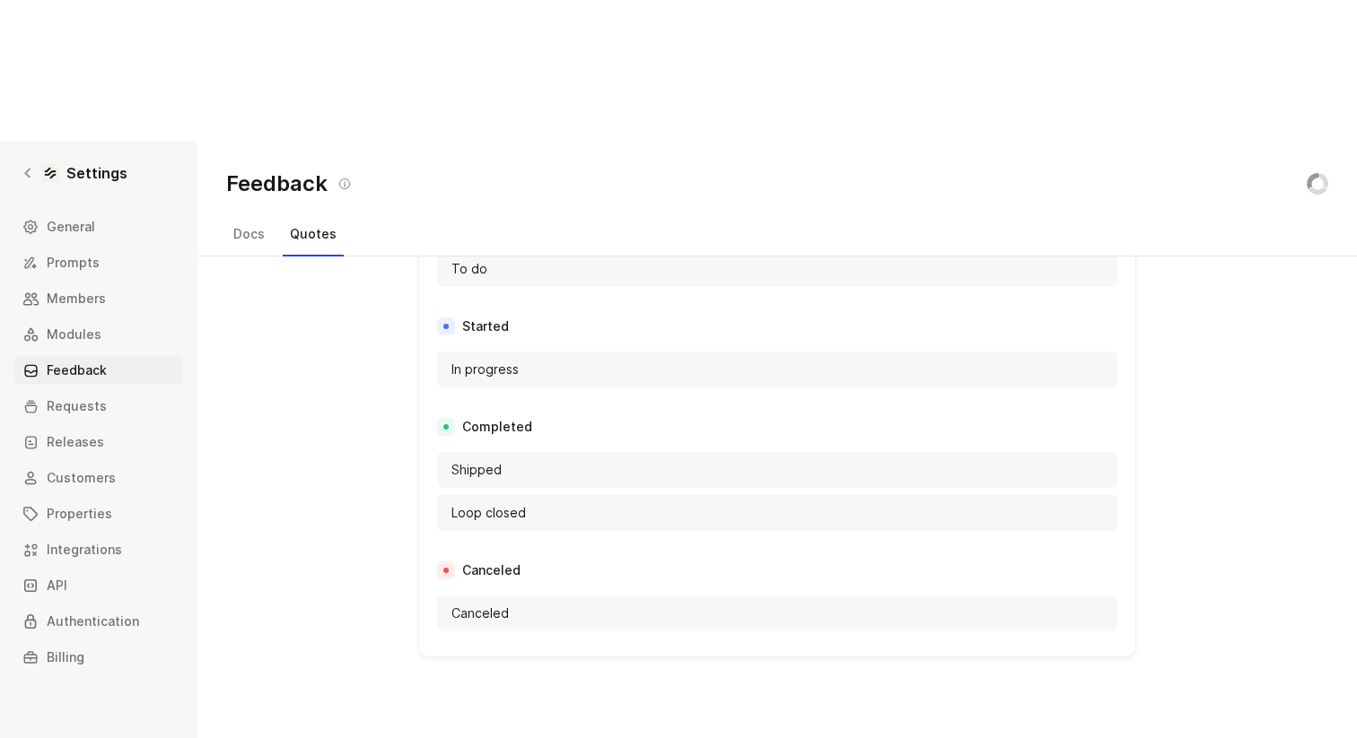
click at [729, 416] on div "Completed Shipped Loop closed" at bounding box center [777, 477] width 680 height 122
